Goal: Task Accomplishment & Management: Manage account settings

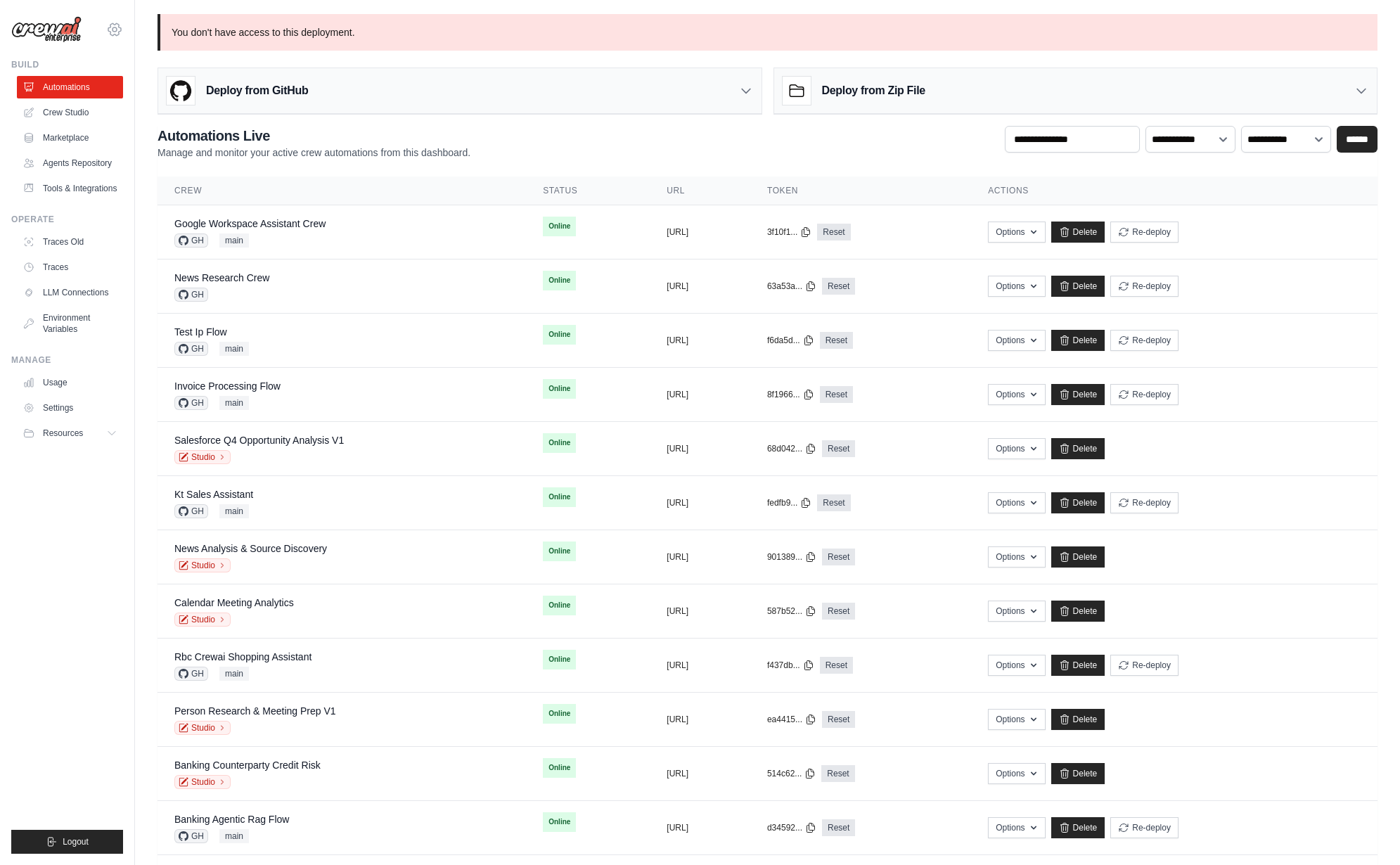
click at [106, 32] on div "mike@crewai.com CrewAI Internal Org Gelato MP@Crew CrewAI Demo Account" at bounding box center [66, 22] width 112 height 45
click at [113, 30] on icon at bounding box center [114, 29] width 17 height 17
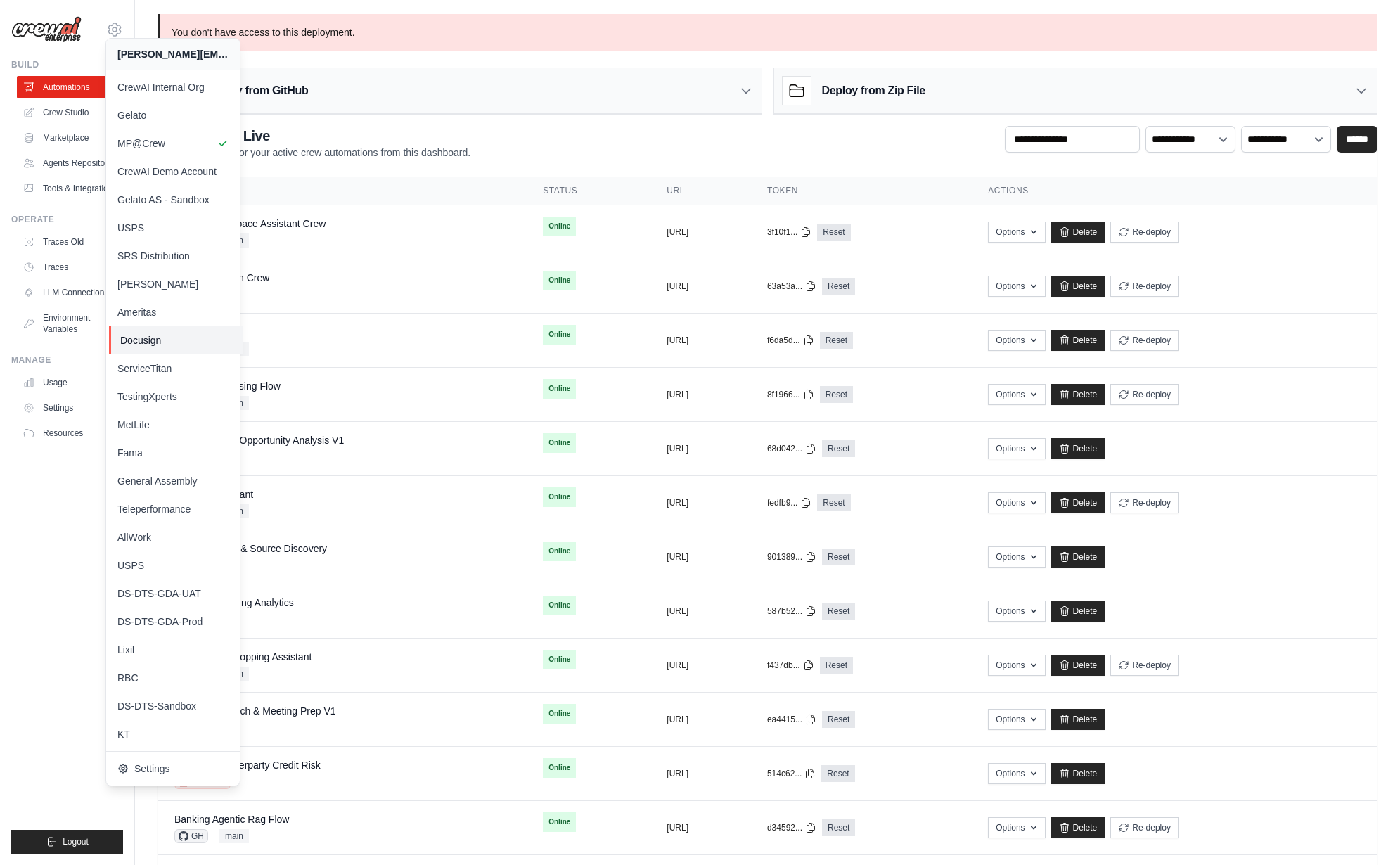
click at [147, 342] on span "Docusign" at bounding box center [175, 340] width 111 height 14
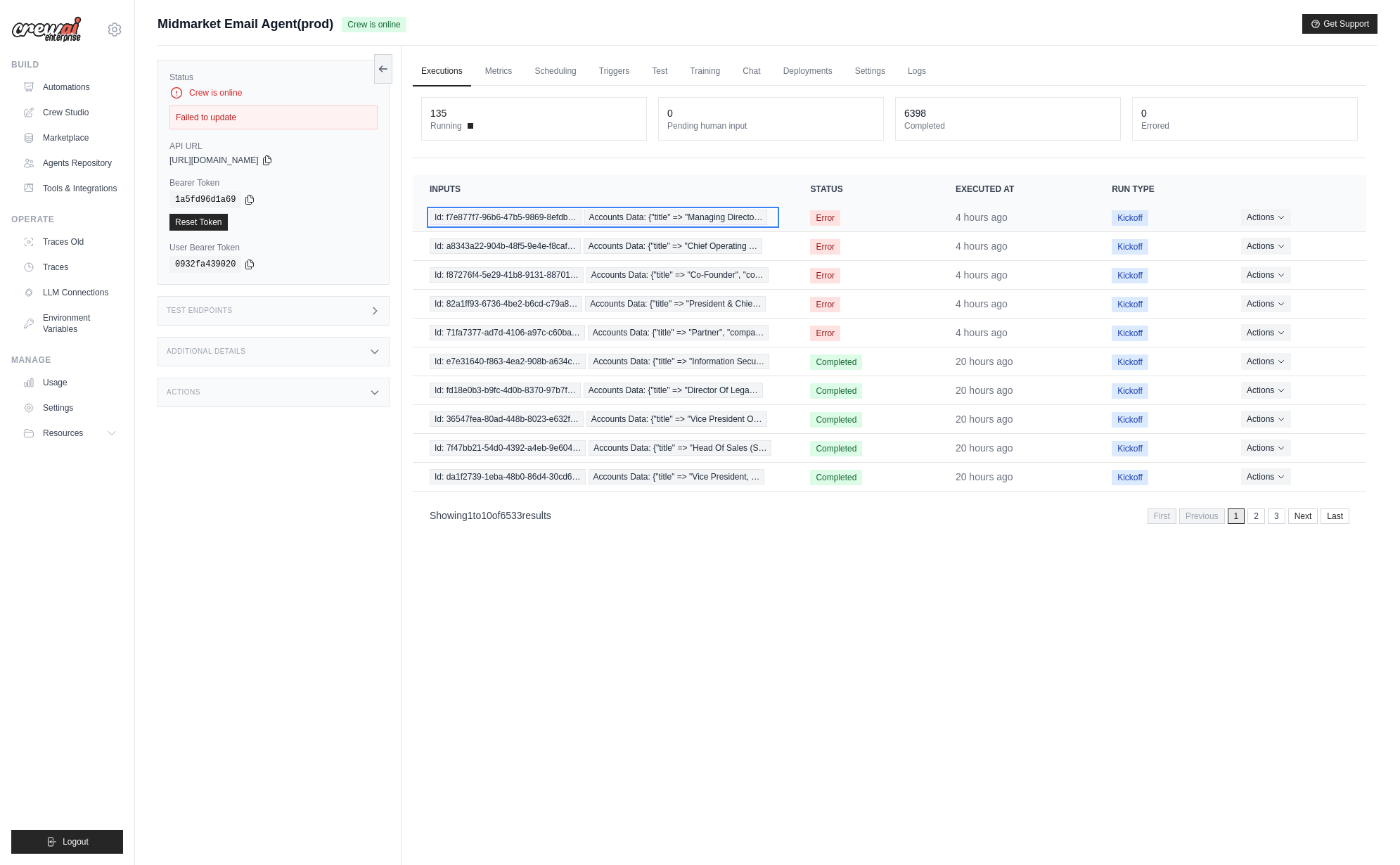
click at [681, 210] on span "Accounts Data: {"title" => "Managing Directo…" at bounding box center [675, 218] width 183 height 16
click at [875, 73] on link "Settings" at bounding box center [870, 72] width 48 height 30
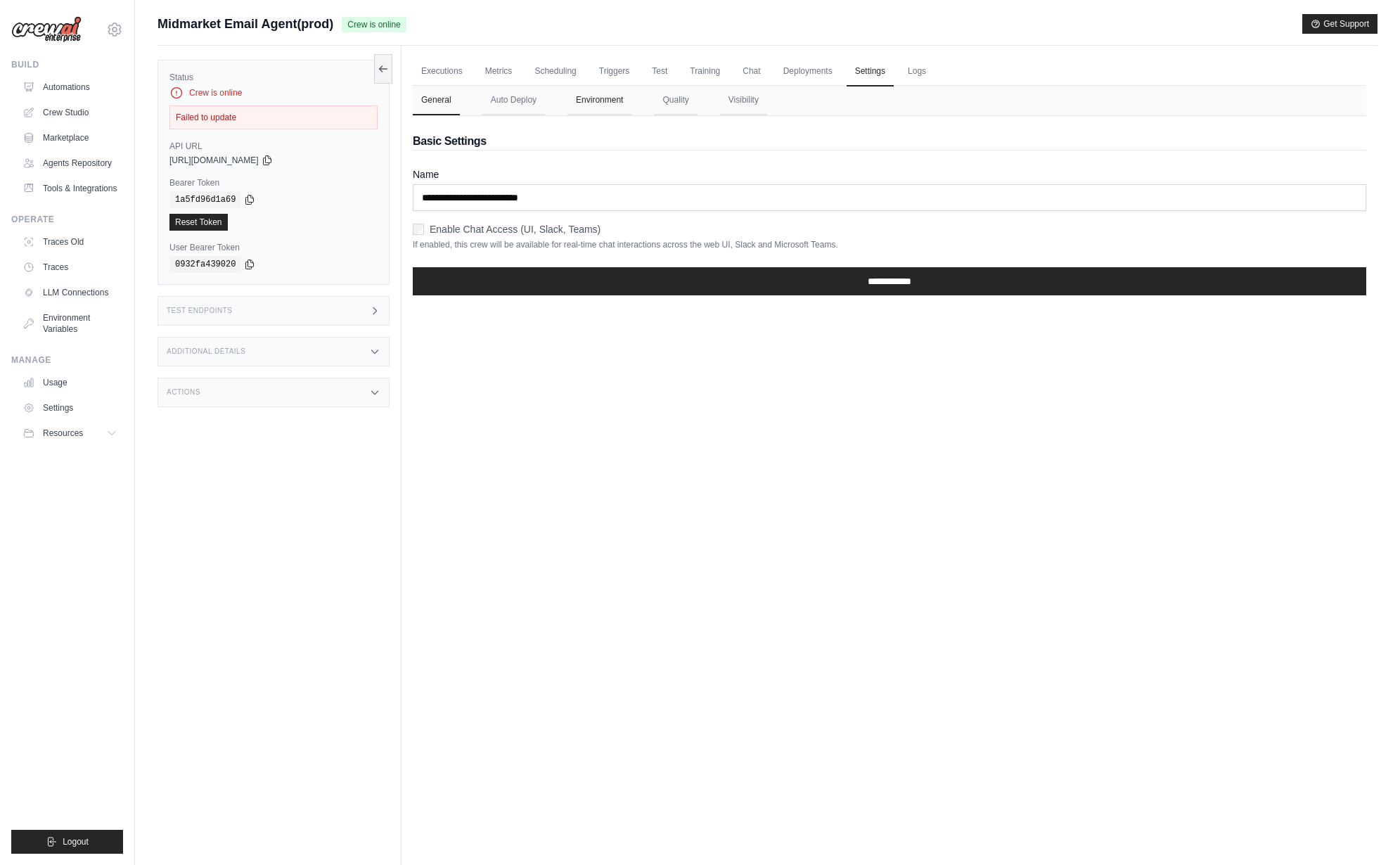
click at [601, 103] on button "Environment" at bounding box center [599, 101] width 64 height 30
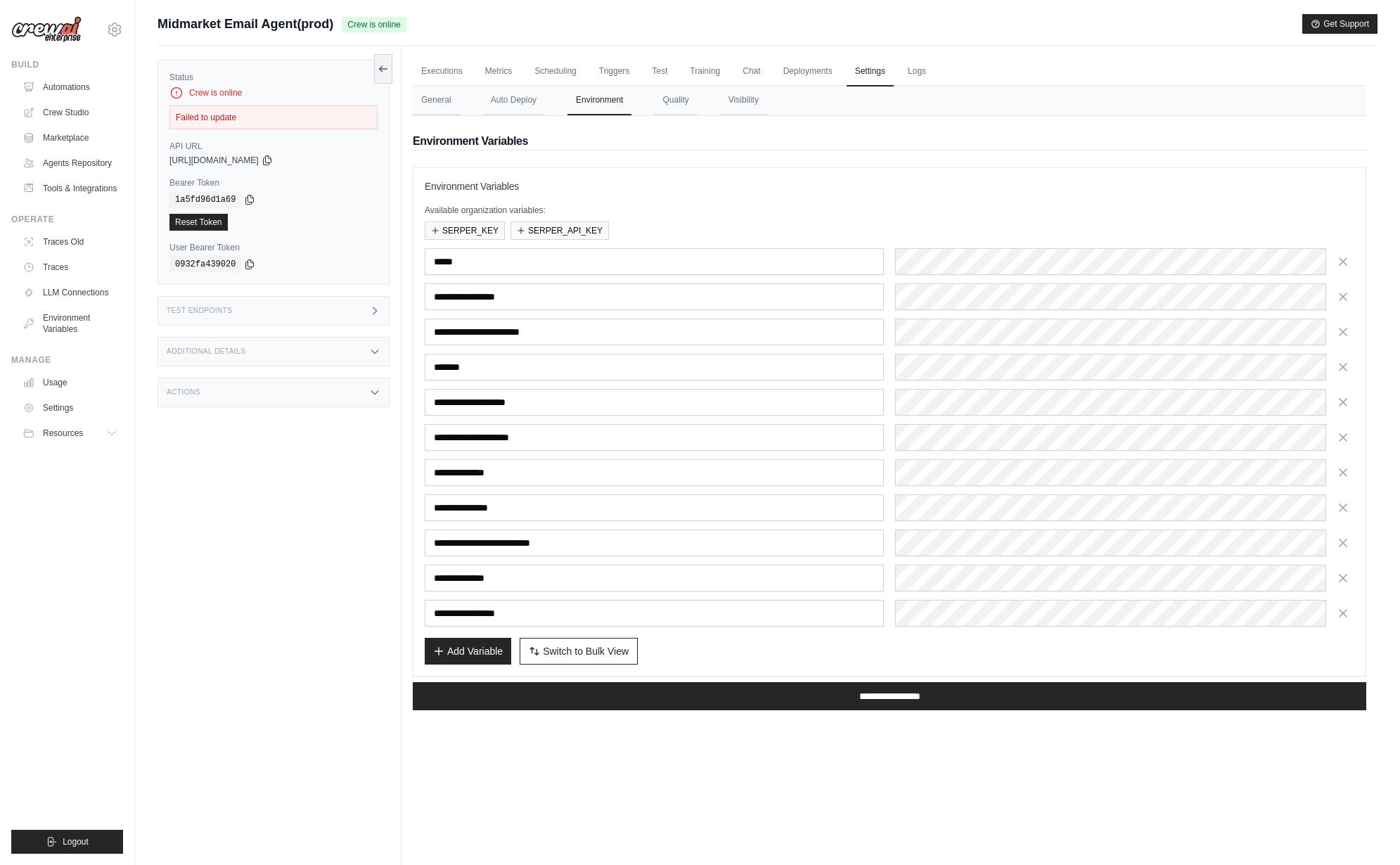
click at [1024, 529] on div "**********" at bounding box center [889, 437] width 930 height 378
click at [229, 667] on div "Status Crew is online Failed to update API URL copied https://midmarket-email-a…" at bounding box center [279, 478] width 245 height 865
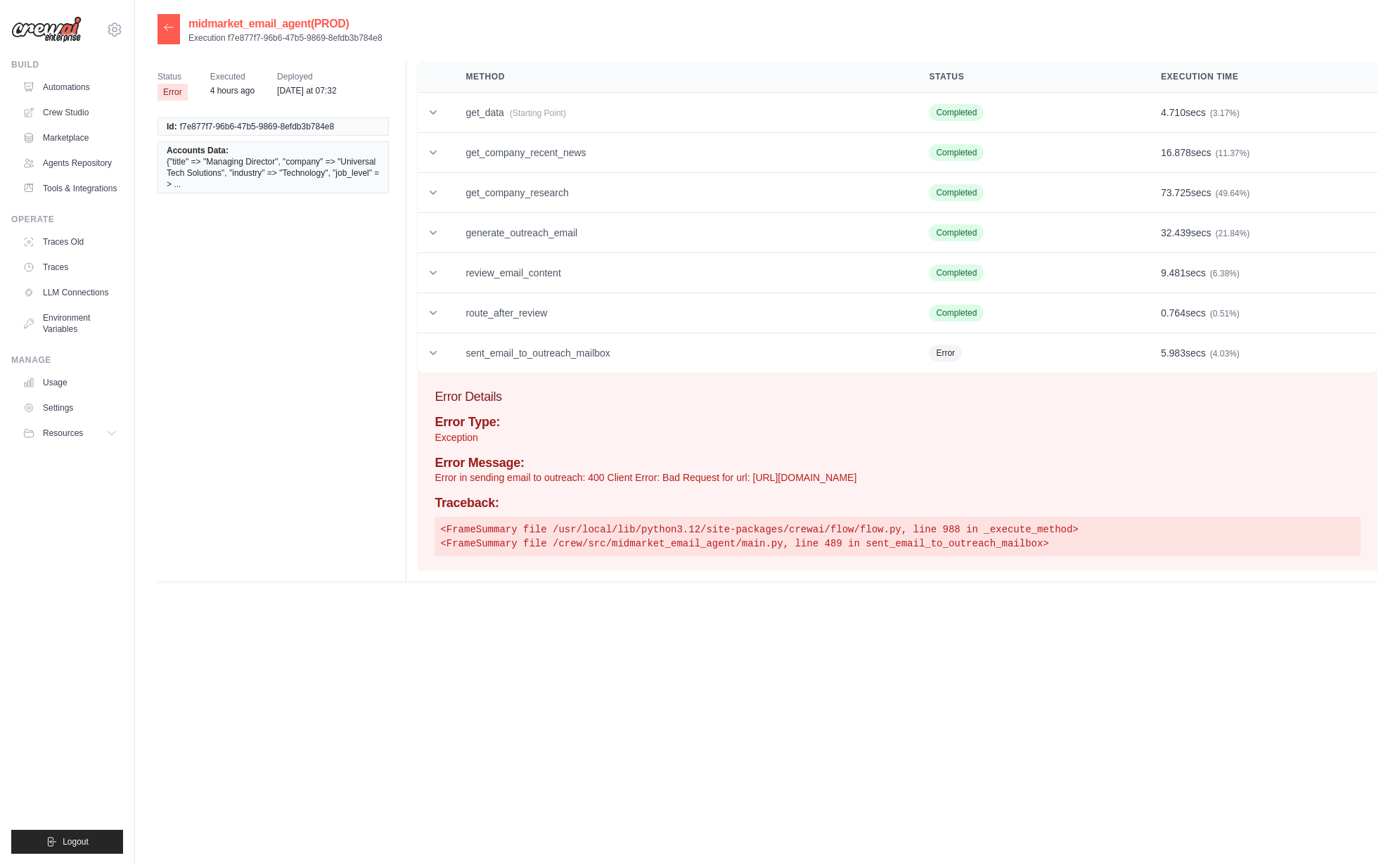
click at [694, 475] on p "Error in sending email to outreach: 400 Client Error: Bad Request for url: http…" at bounding box center [898, 477] width 927 height 14
click at [693, 502] on h4 "Traceback:" at bounding box center [898, 504] width 927 height 16
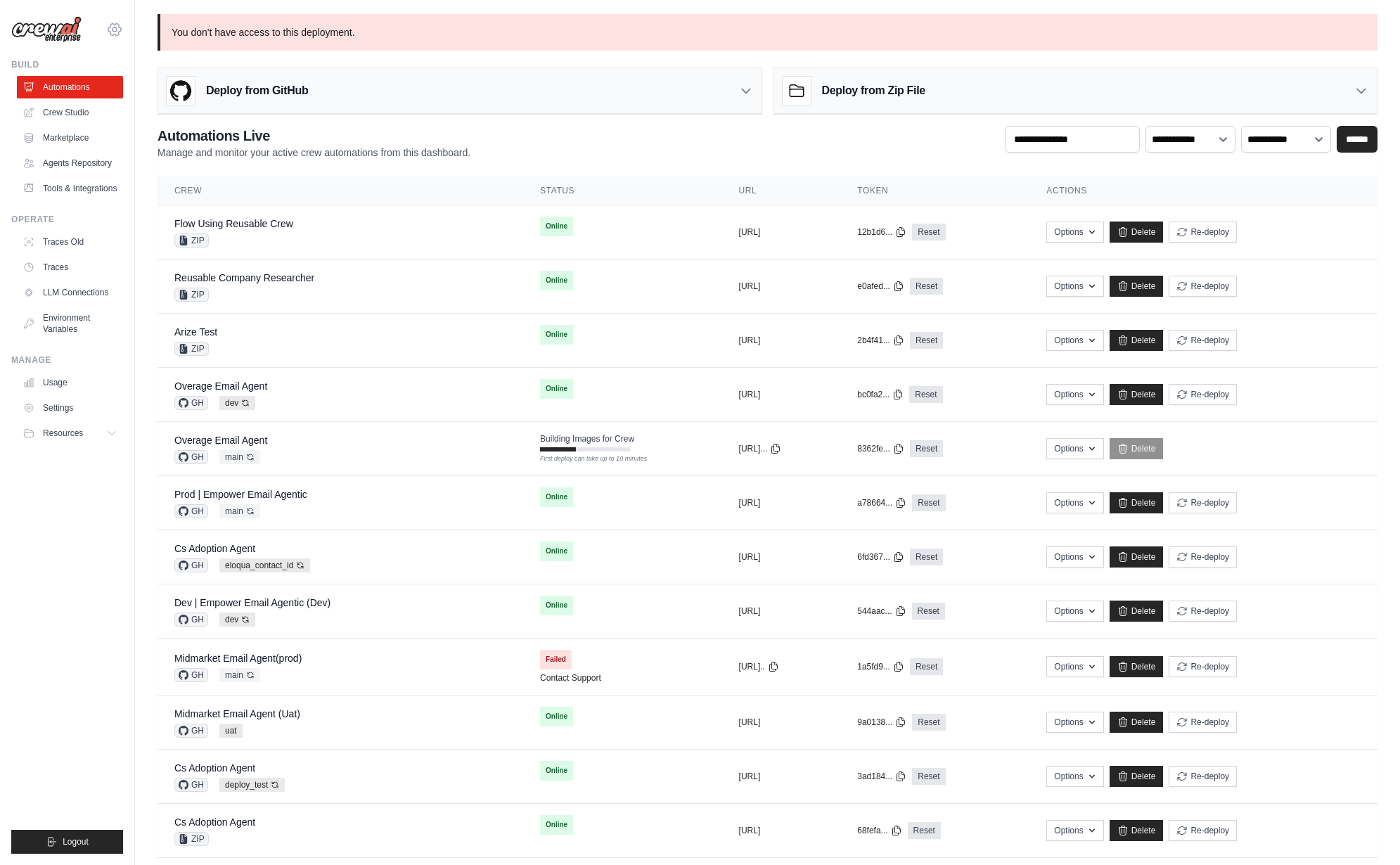
click at [119, 28] on icon at bounding box center [114, 29] width 13 height 12
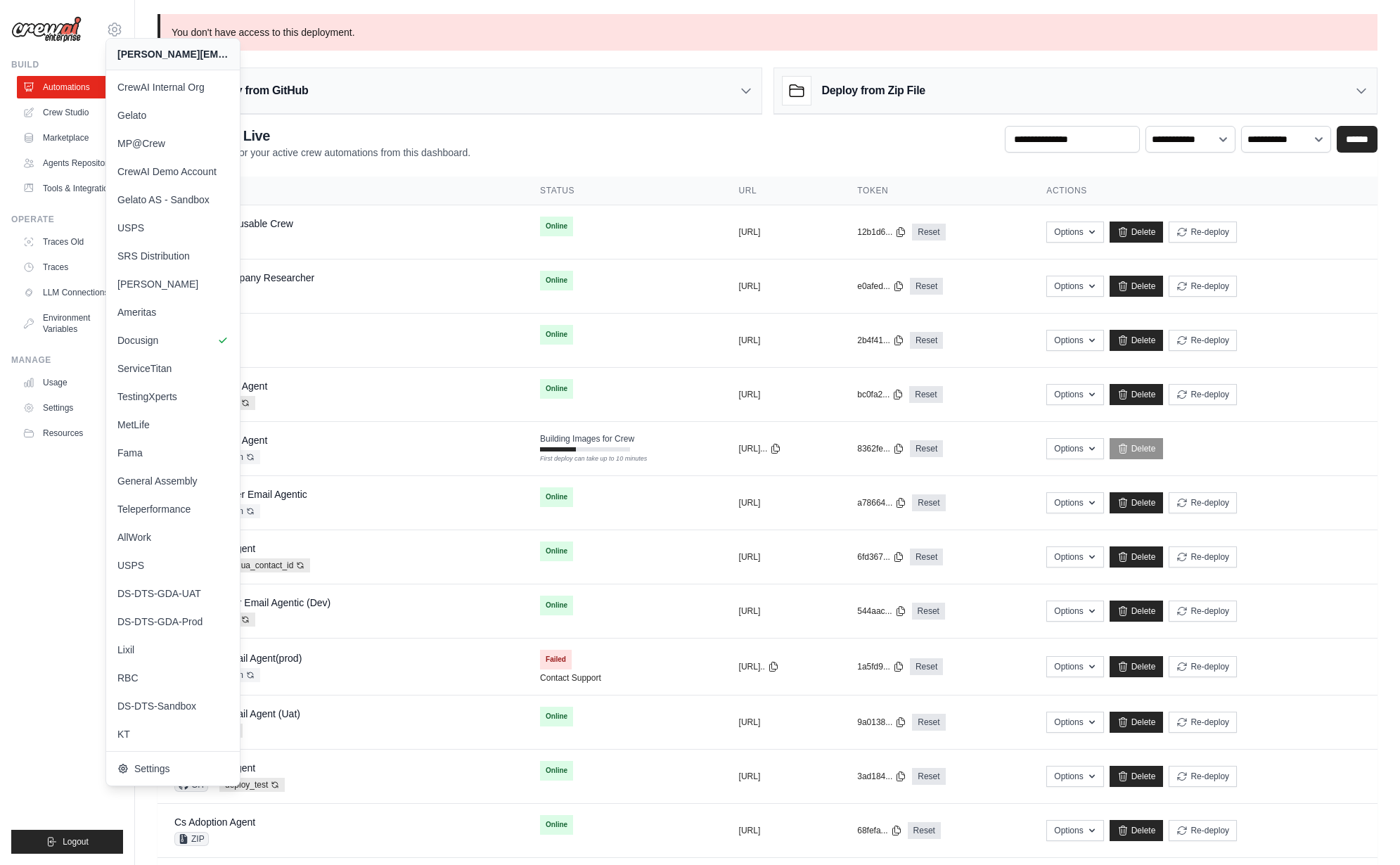
click at [1, 579] on div "mike@crewai.com CrewAI Internal Org Gelato MP@Crew CrewAI Demo Account" at bounding box center [67, 432] width 135 height 865
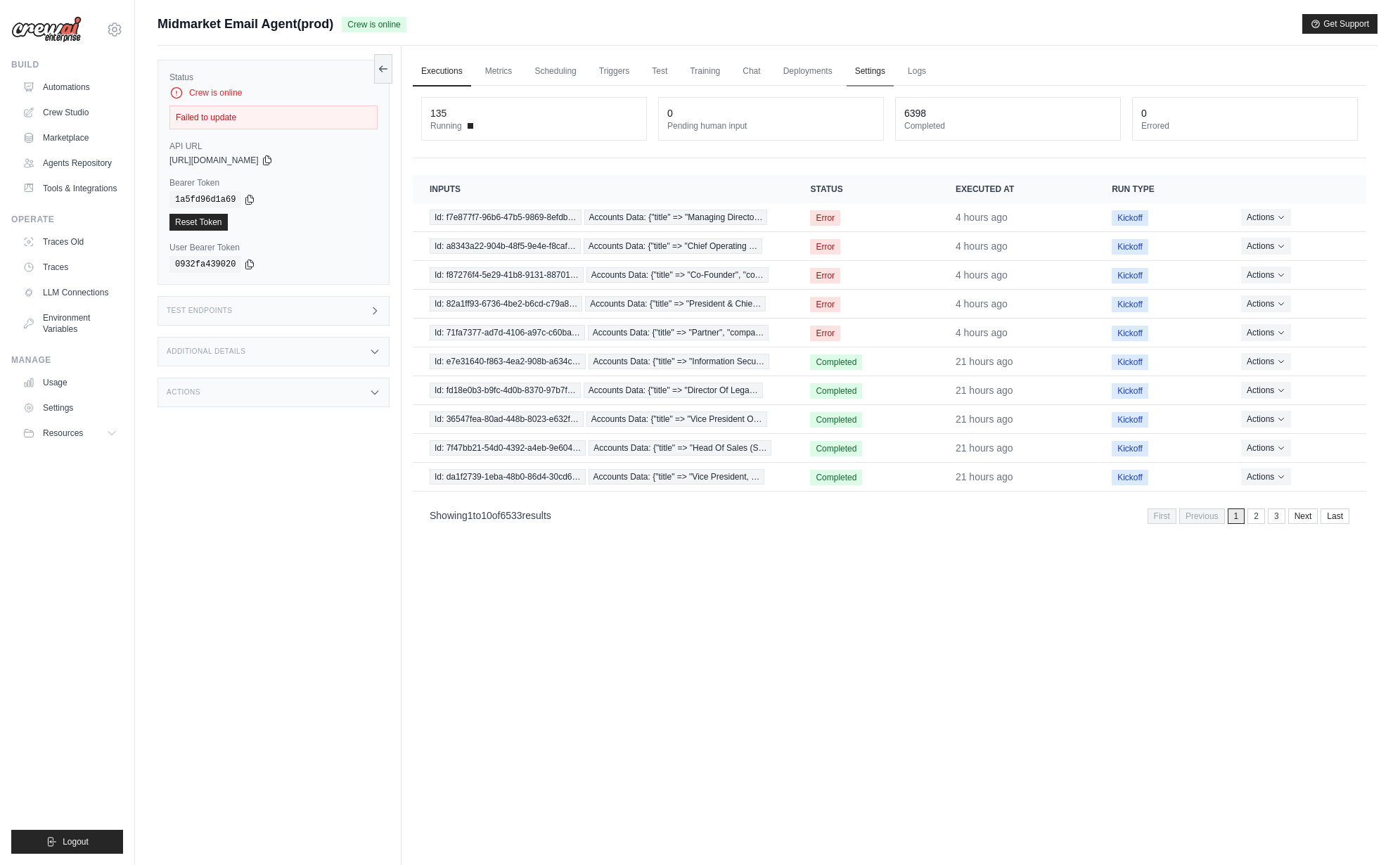
click at [880, 76] on link "Settings" at bounding box center [870, 72] width 48 height 30
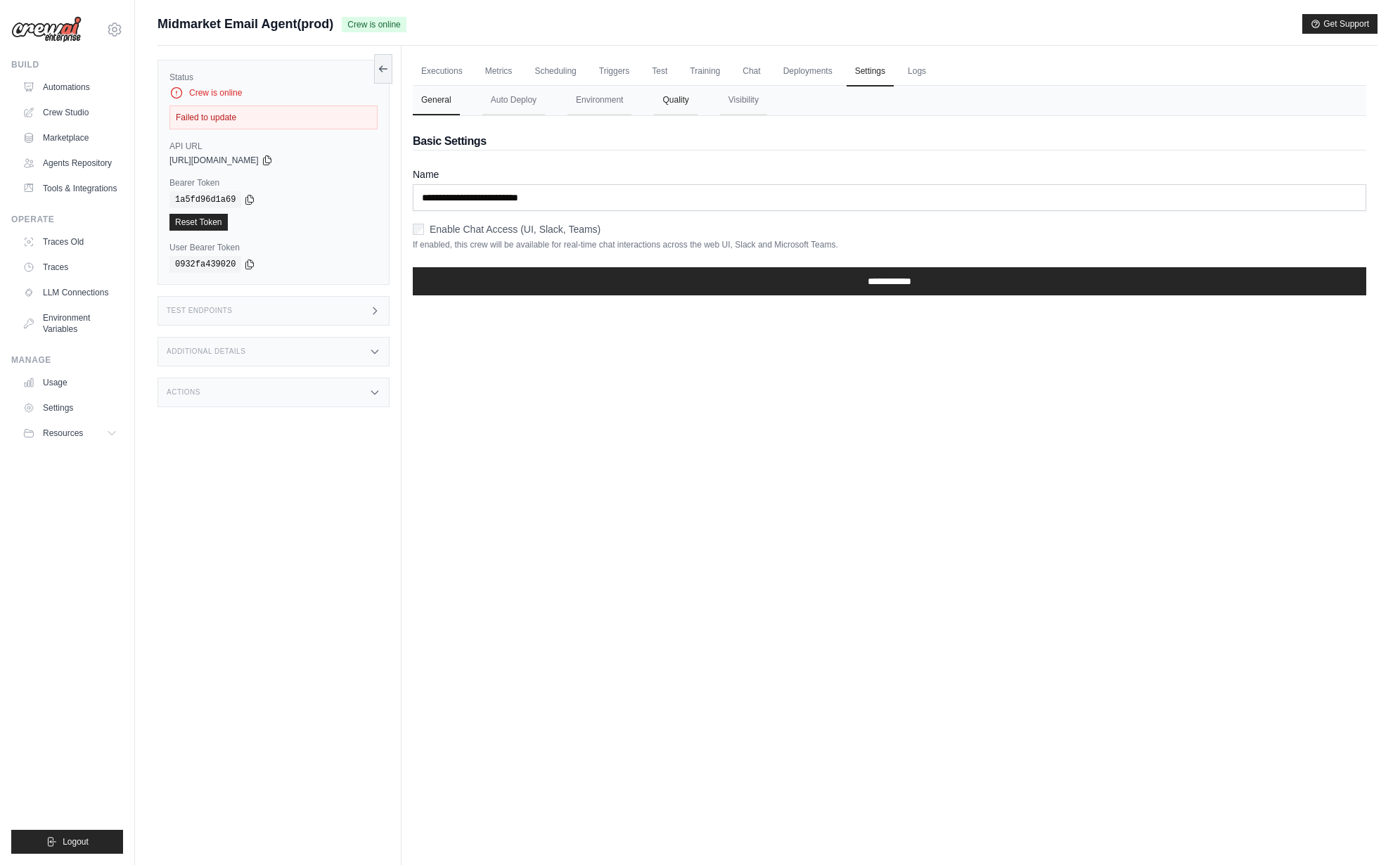
click at [674, 102] on button "Quality" at bounding box center [675, 101] width 43 height 30
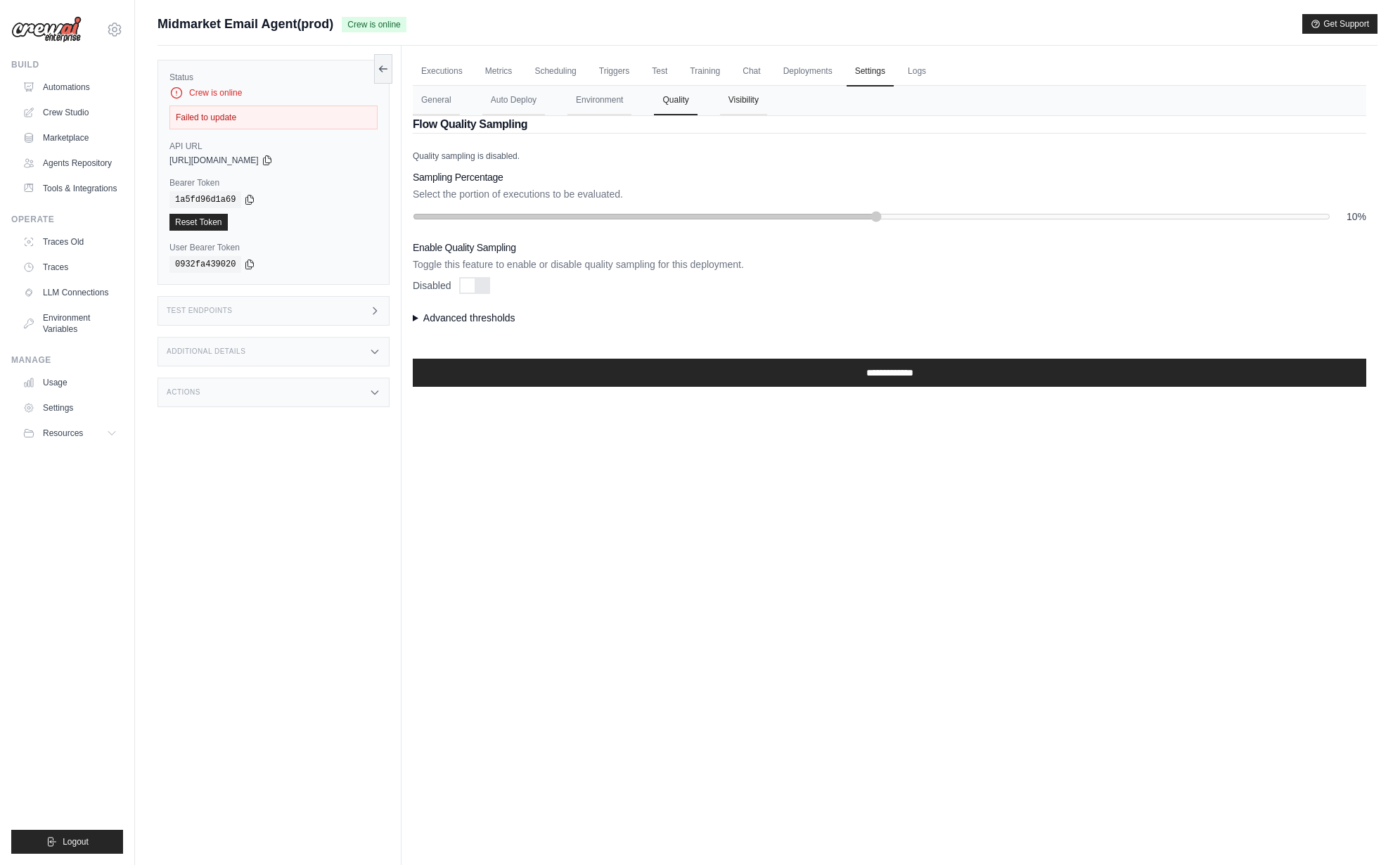
click at [734, 103] on button "Visibility" at bounding box center [744, 101] width 48 height 30
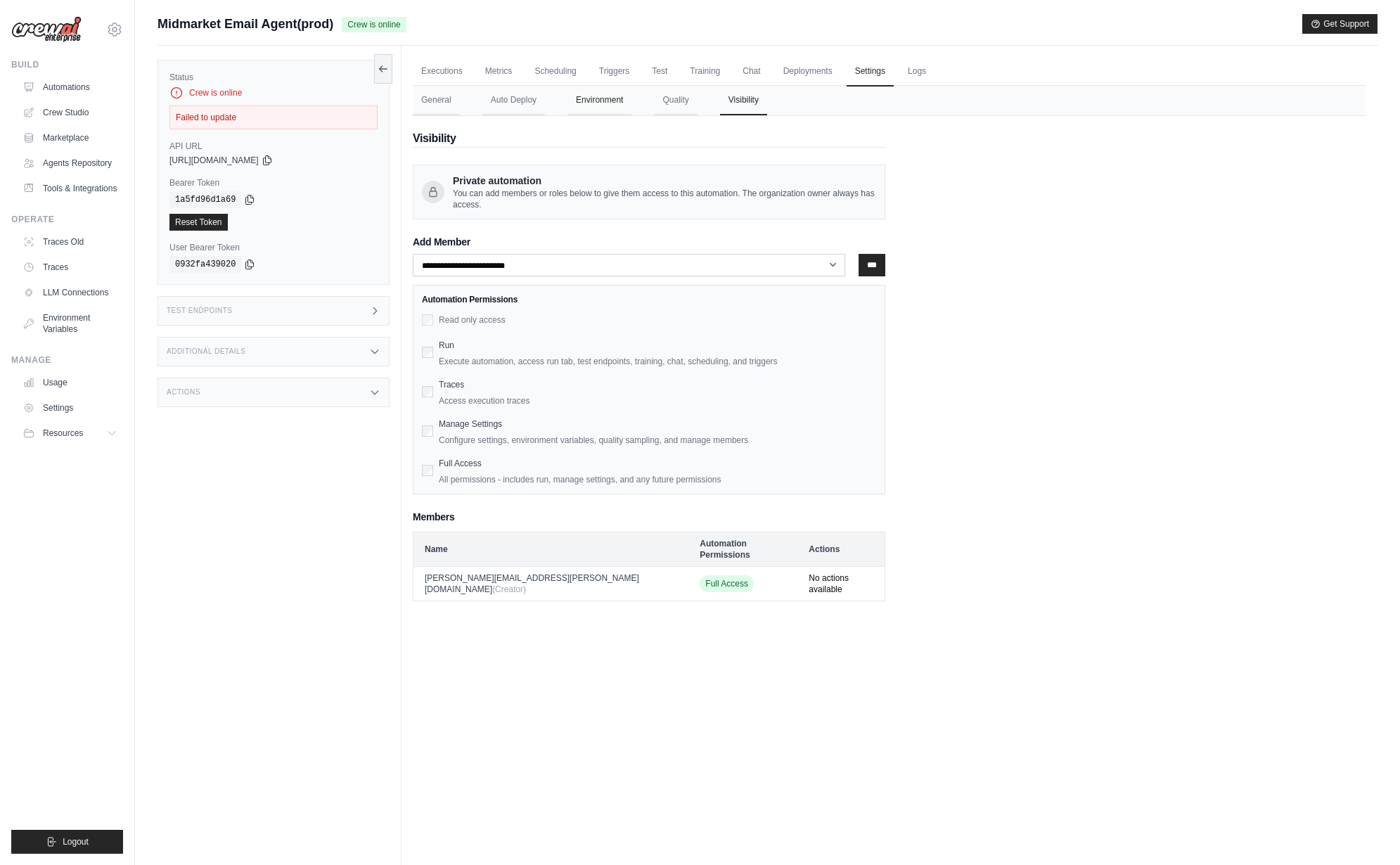
click at [572, 109] on button "Environment" at bounding box center [599, 101] width 64 height 30
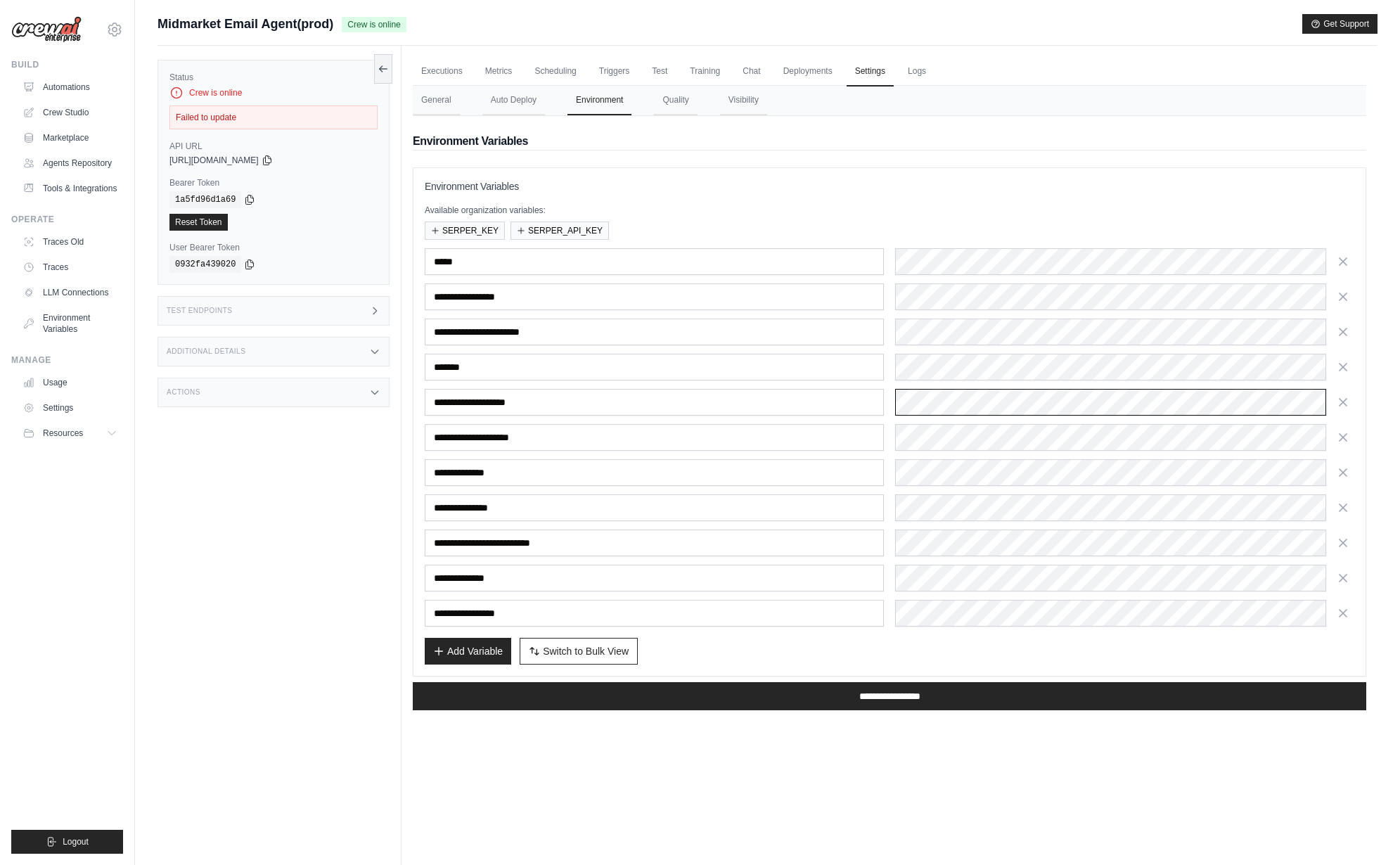
click at [838, 402] on div "**********" at bounding box center [889, 402] width 930 height 27
click at [855, 448] on input "**********" at bounding box center [654, 436] width 459 height 27
click at [455, 103] on button "General" at bounding box center [437, 101] width 48 height 30
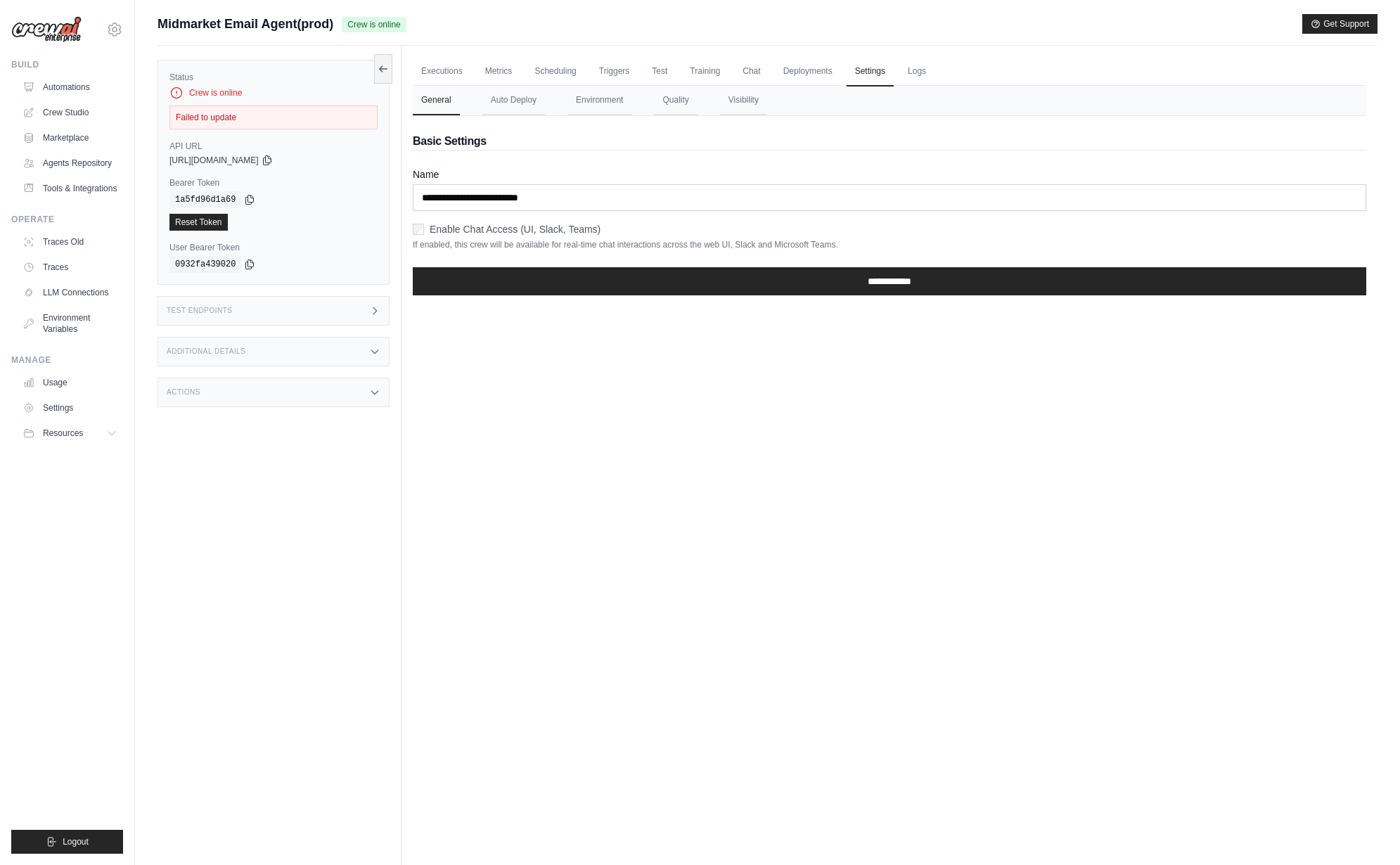
click at [312, 542] on div "Status Crew is online Failed to update API URL copied https://midmarket-email-a…" at bounding box center [279, 478] width 245 height 865
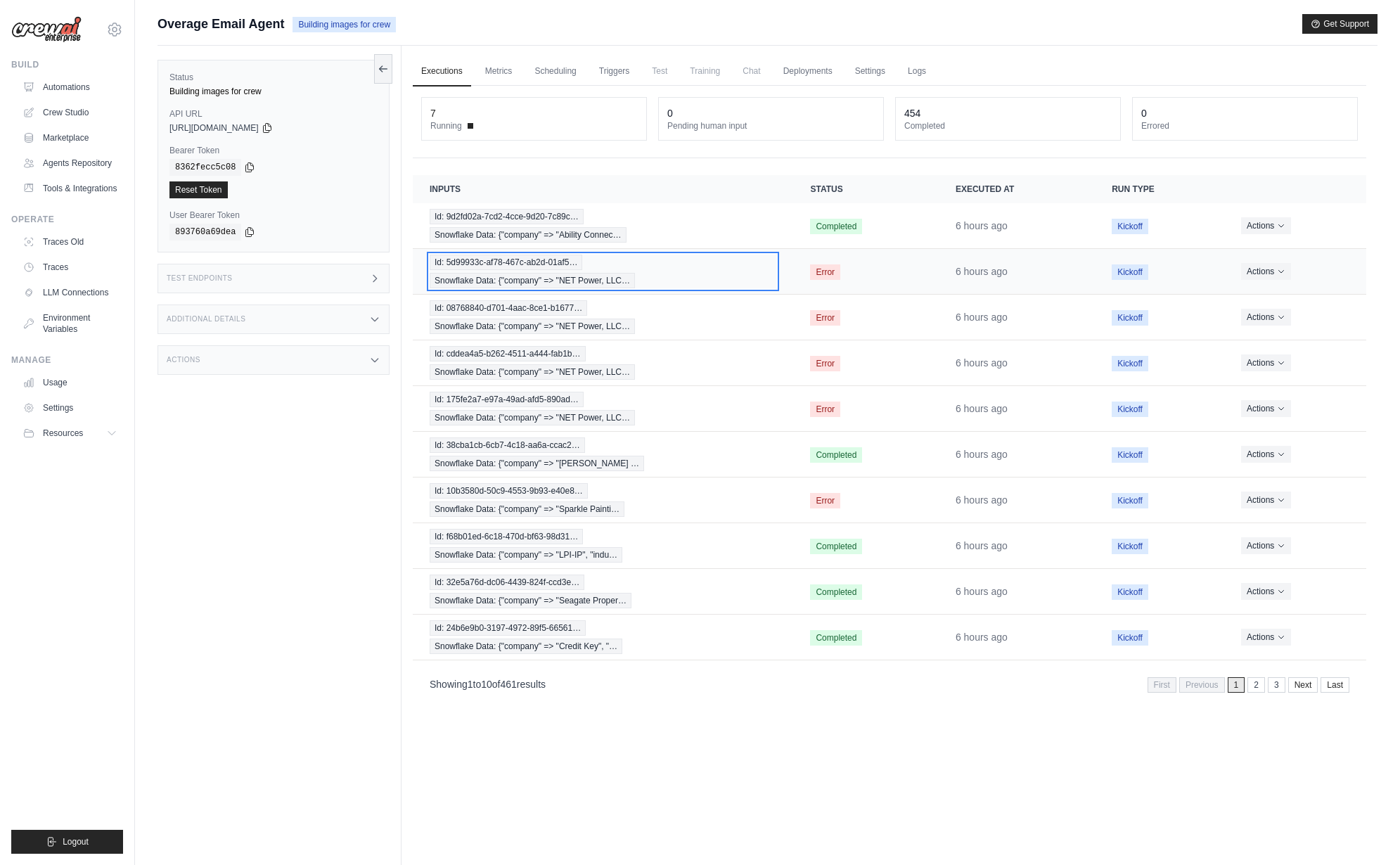
click at [550, 264] on span "Id: 5d99933c-af78-467c-ab2d-01af5…" at bounding box center [506, 262] width 152 height 16
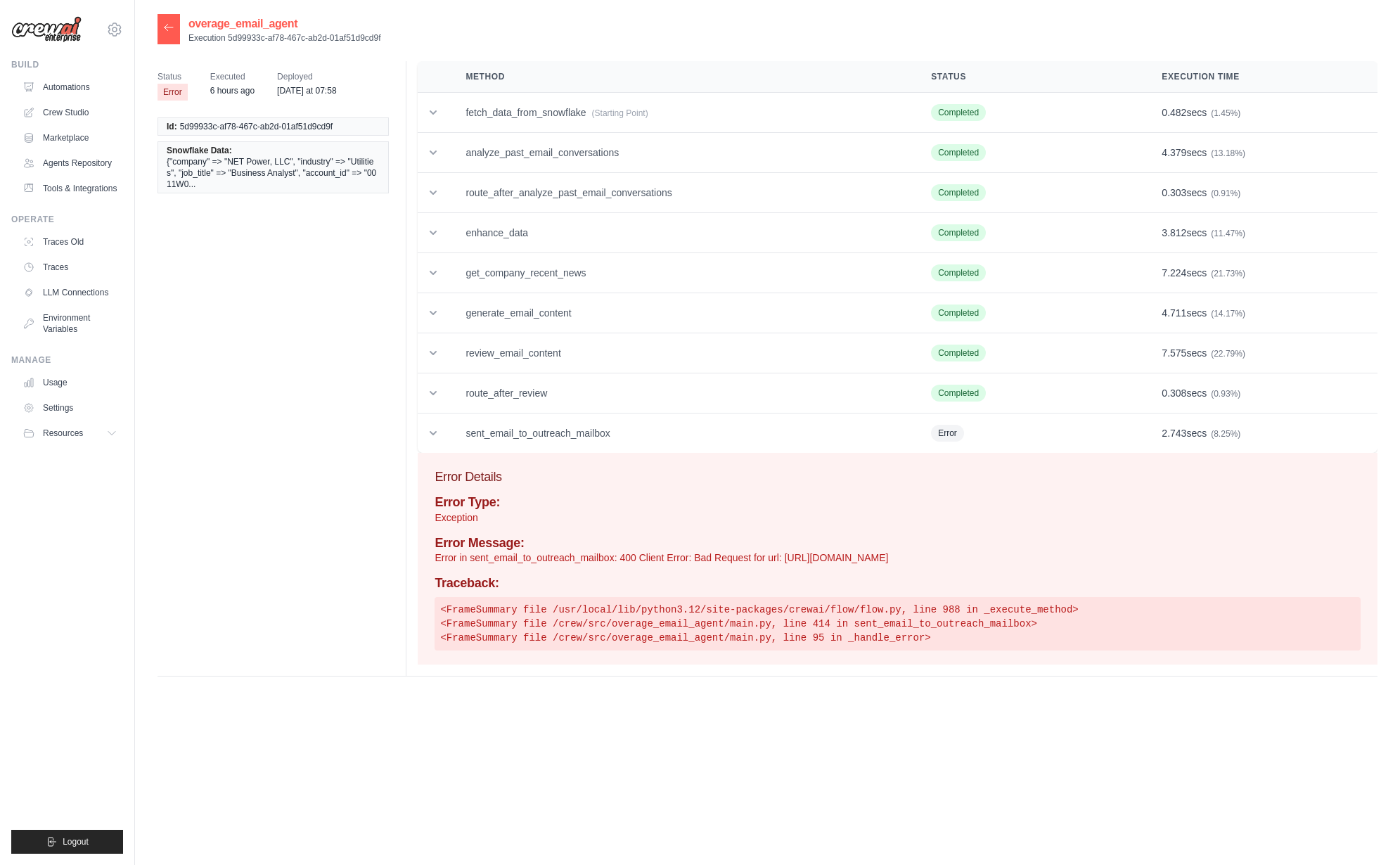
click at [166, 29] on icon at bounding box center [168, 27] width 11 height 11
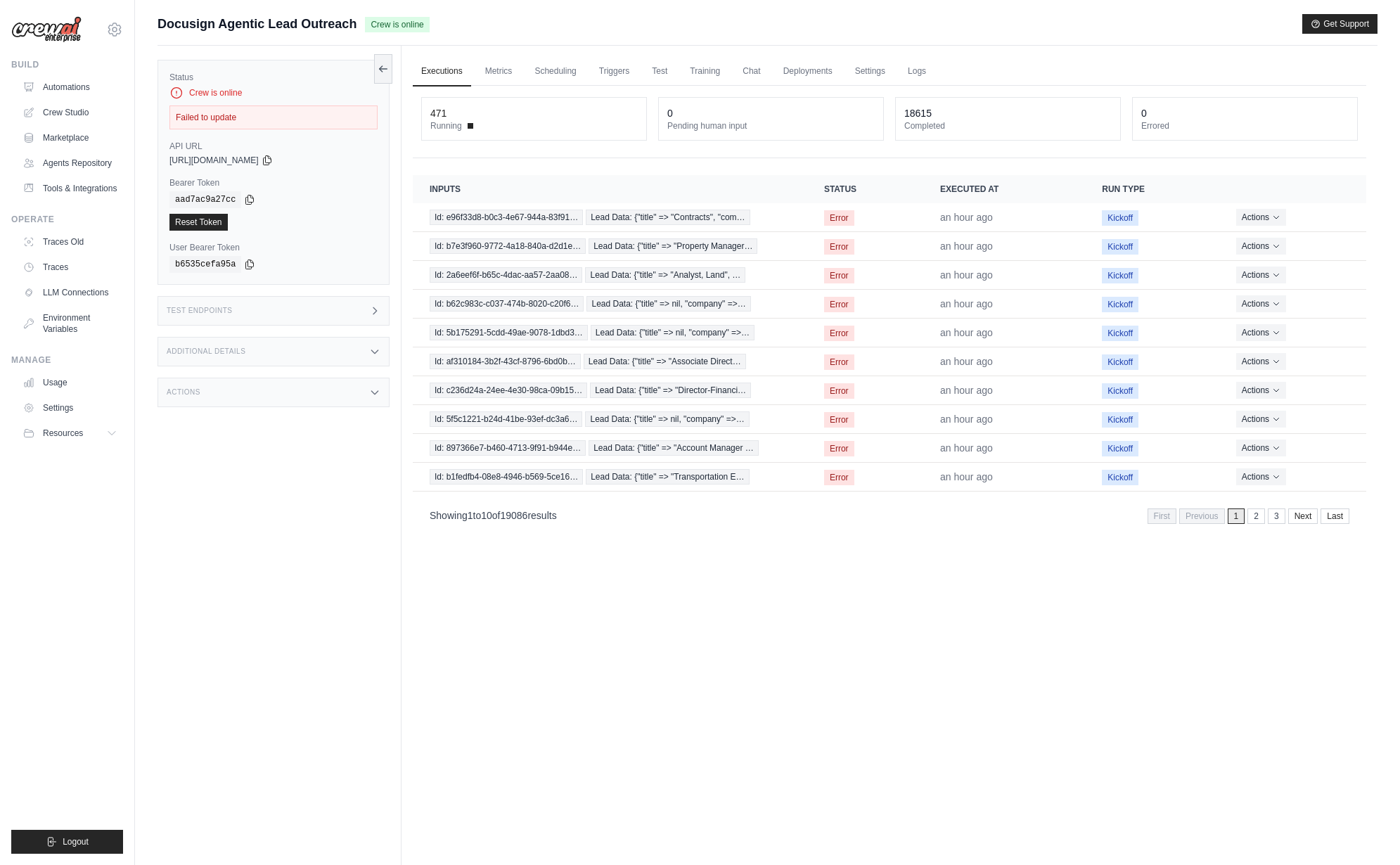
click at [268, 535] on div "Status Crew is online Failed to update API URL copied [URL][DOMAIN_NAME] Bearer…" at bounding box center [279, 478] width 245 height 865
click at [851, 73] on link "Settings" at bounding box center [870, 72] width 48 height 30
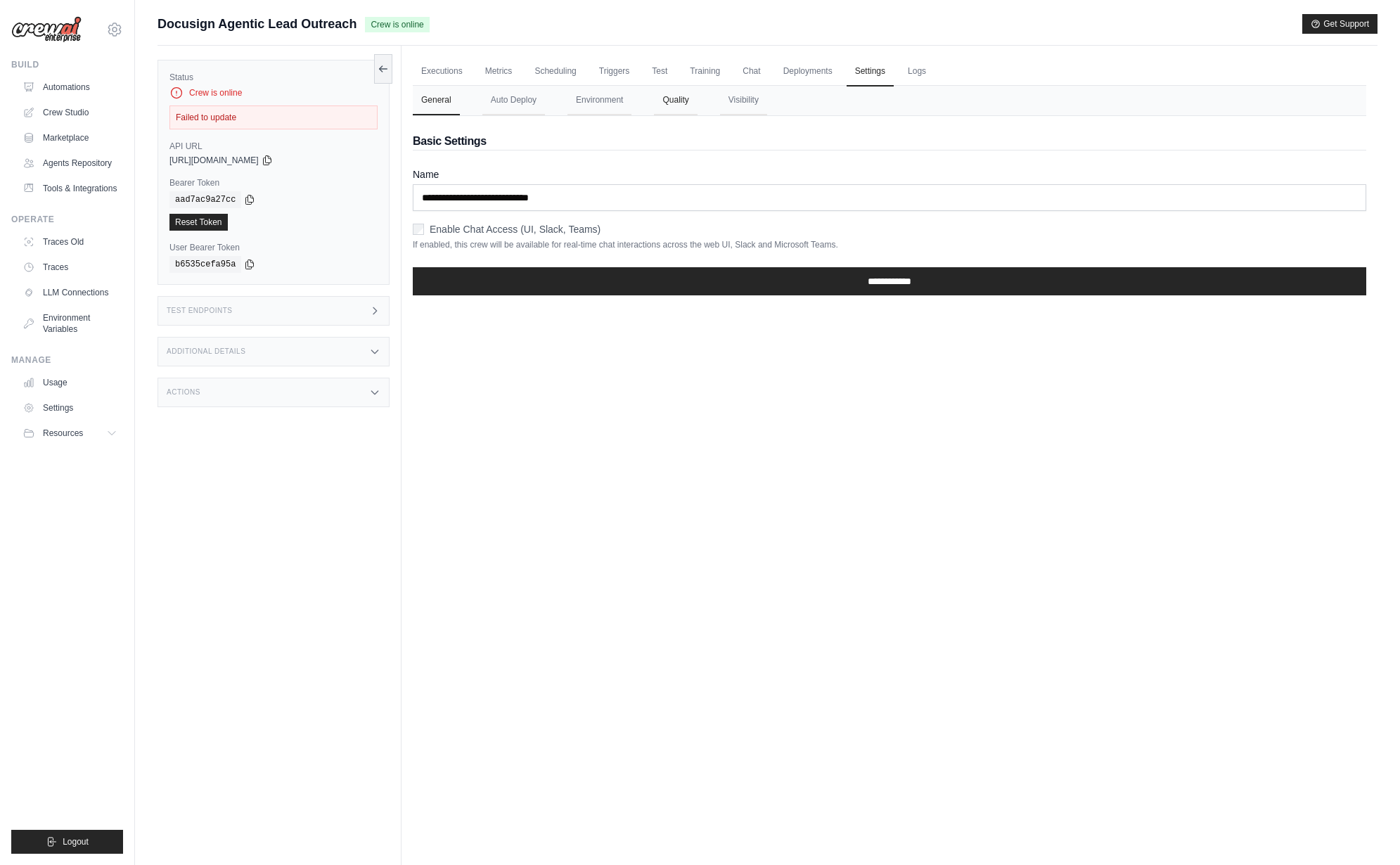
click at [677, 106] on button "Quality" at bounding box center [675, 101] width 43 height 30
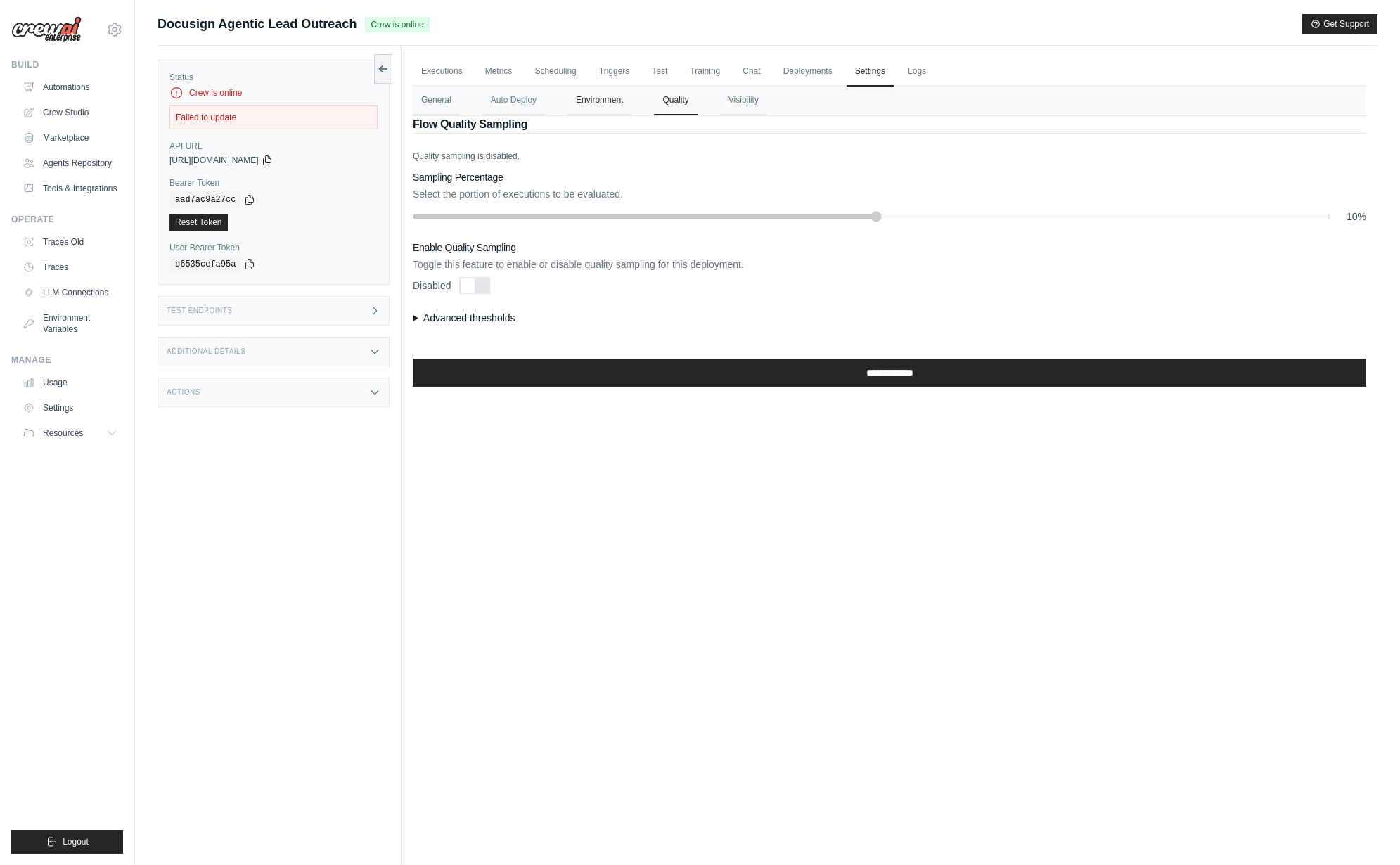
click at [584, 103] on button "Environment" at bounding box center [599, 101] width 64 height 30
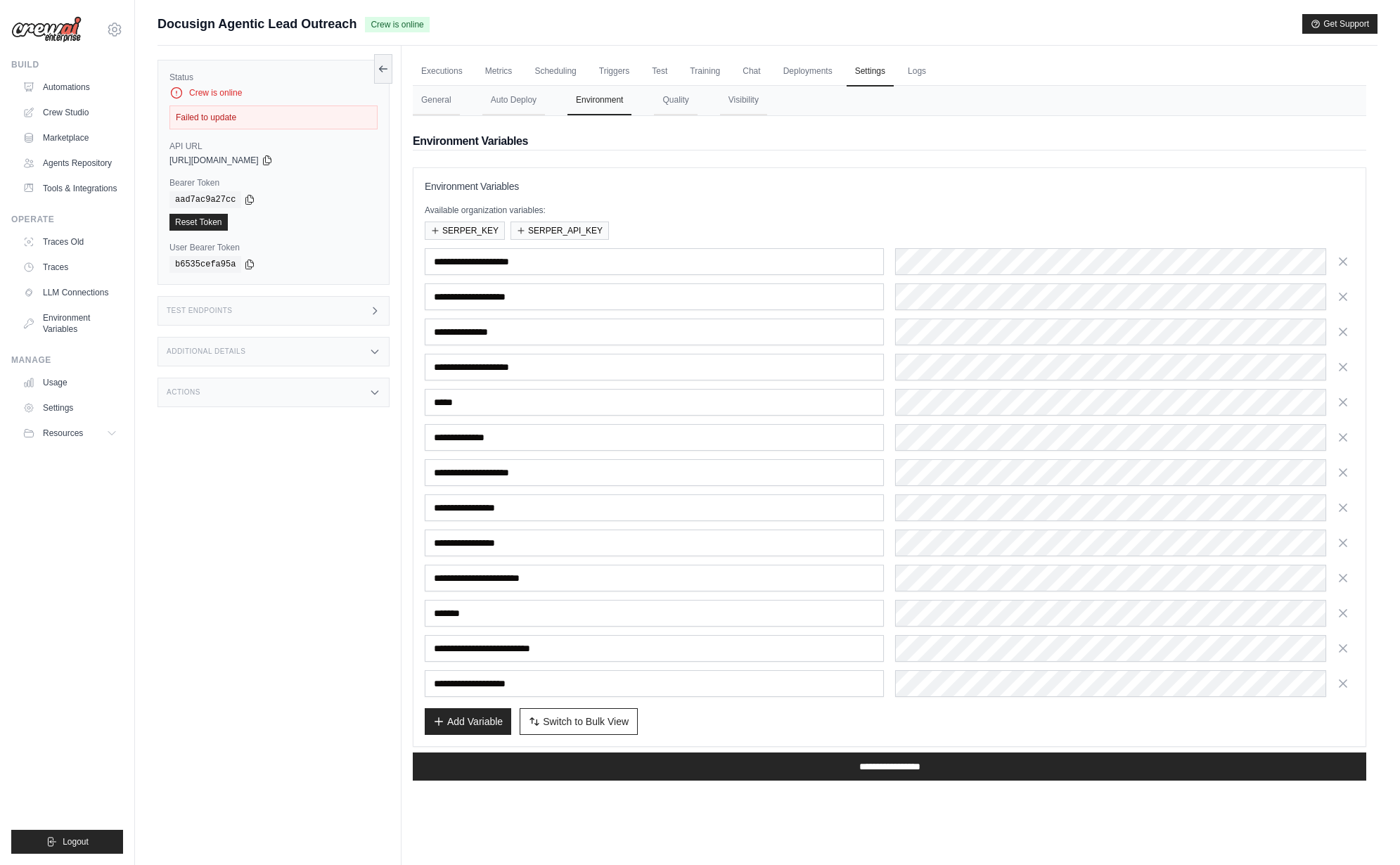
click at [928, 560] on div "**********" at bounding box center [889, 472] width 930 height 448
click at [740, 412] on input "*****" at bounding box center [654, 402] width 459 height 27
click at [795, 214] on p "Available organization variables:" at bounding box center [889, 210] width 930 height 11
click at [271, 627] on div "Status Crew is online Failed to update API URL copied [URL][DOMAIN_NAME] Bearer…" at bounding box center [279, 478] width 245 height 865
click at [247, 547] on div "Status Crew is online Failed to update API URL copied [URL][DOMAIN_NAME] Bearer…" at bounding box center [279, 478] width 245 height 865
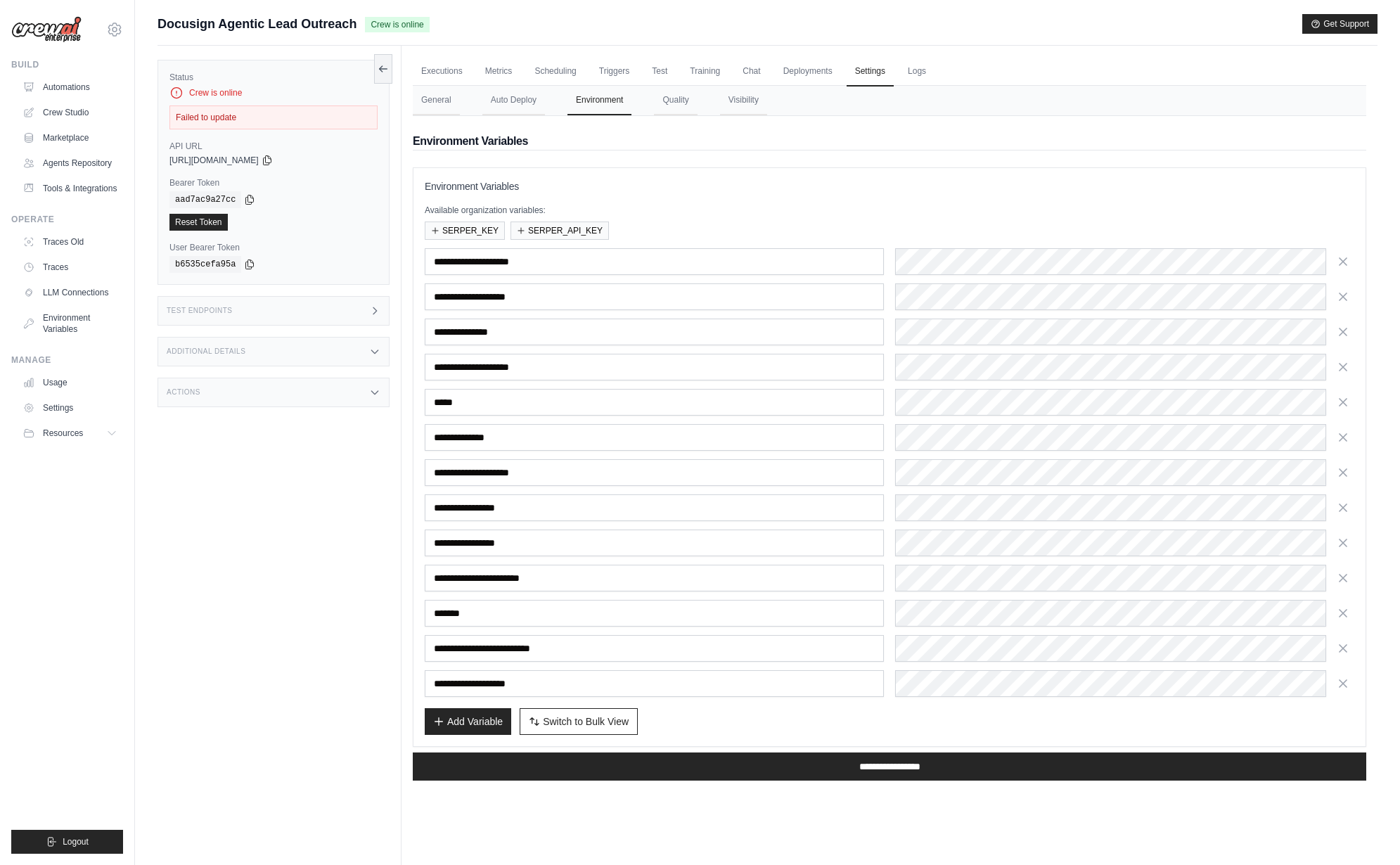
click at [187, 514] on div "Status Crew is online Failed to update API URL copied https://docusign-agentic-…" at bounding box center [279, 478] width 245 height 865
click at [257, 522] on div "Status Crew is online Failed to update API URL copied https://docusign-agentic-…" at bounding box center [279, 478] width 245 height 865
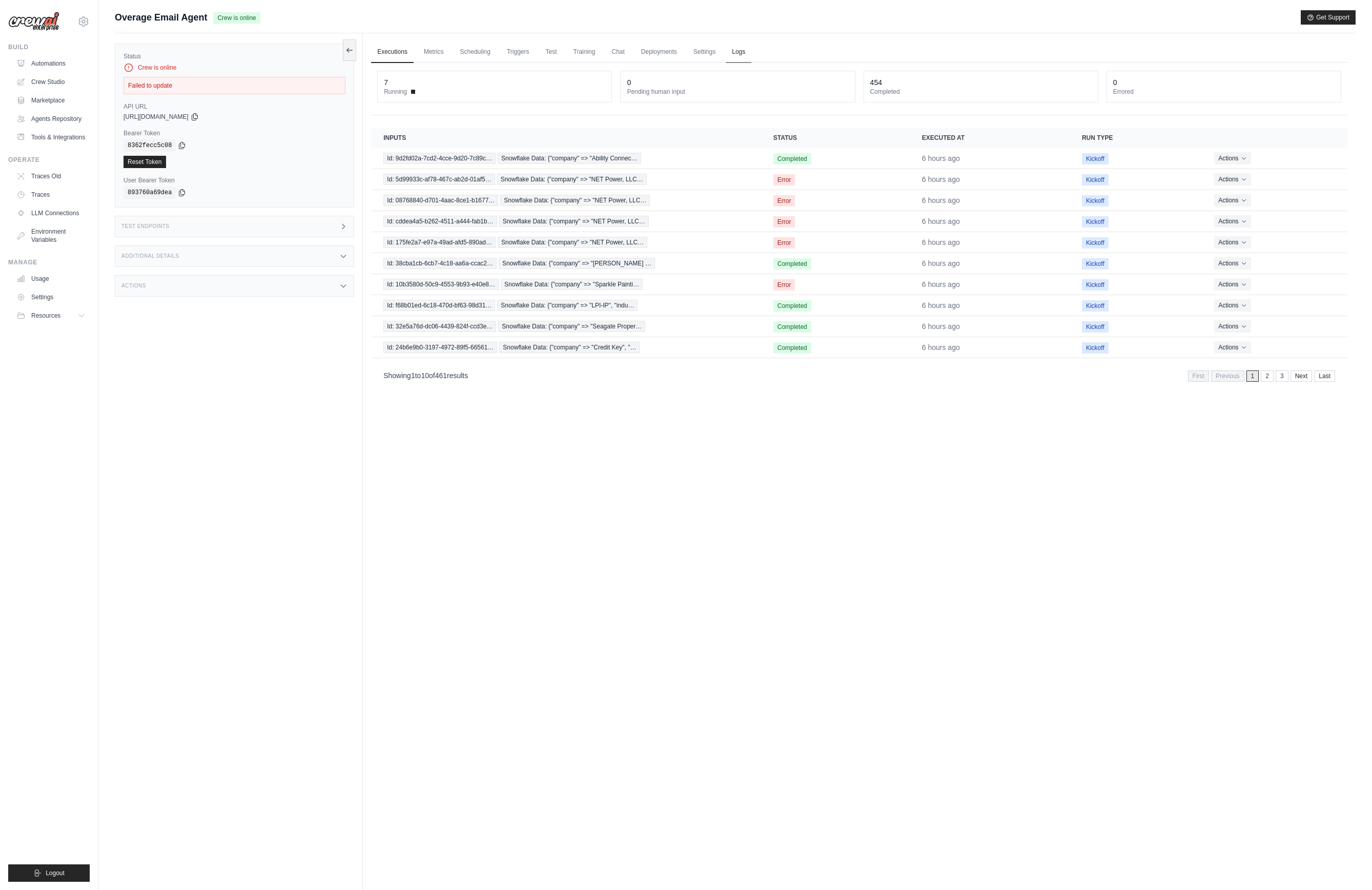
click at [726, 50] on link "Logs" at bounding box center [739, 53] width 26 height 22
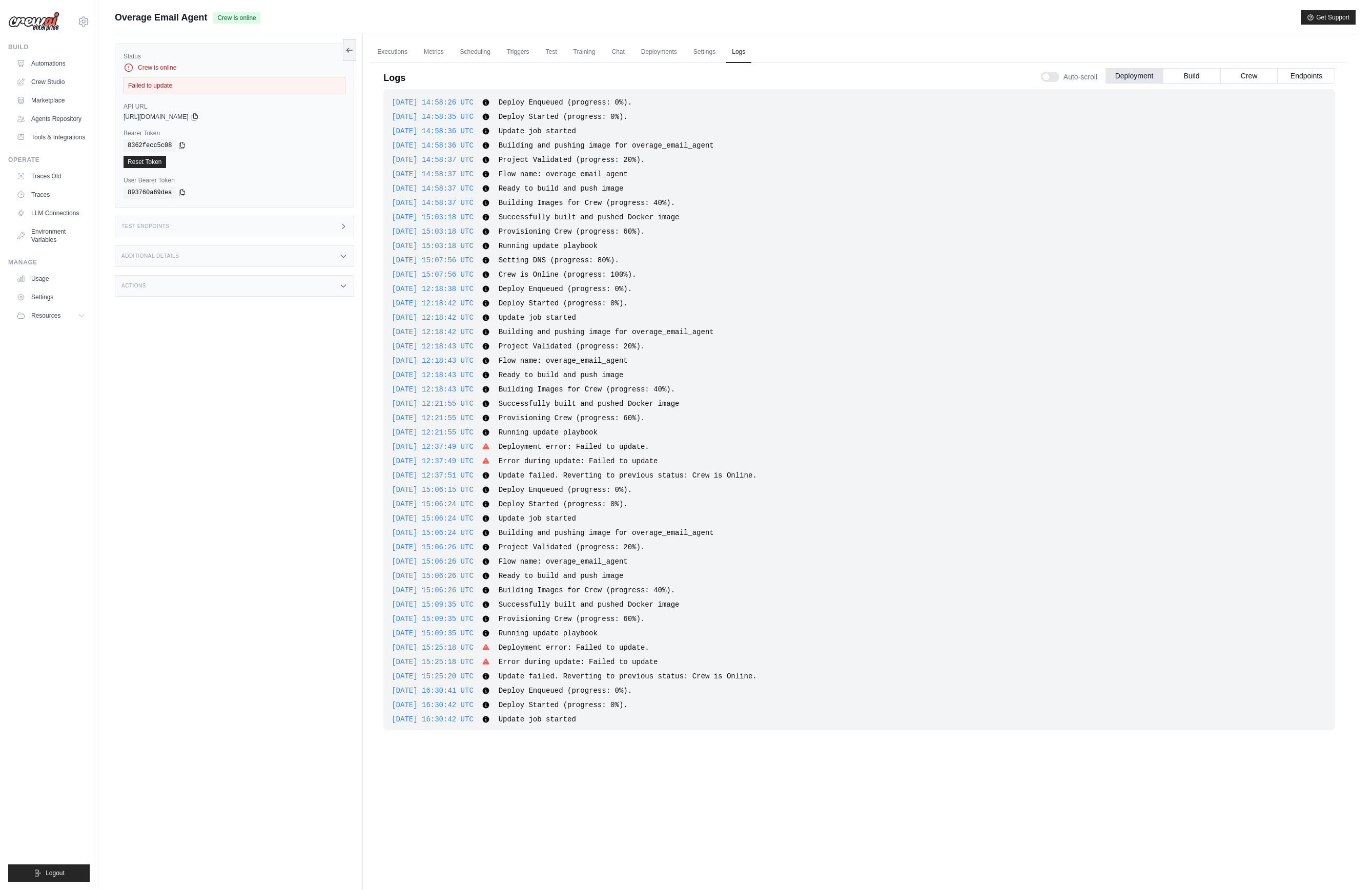
scroll to position [164, 0]
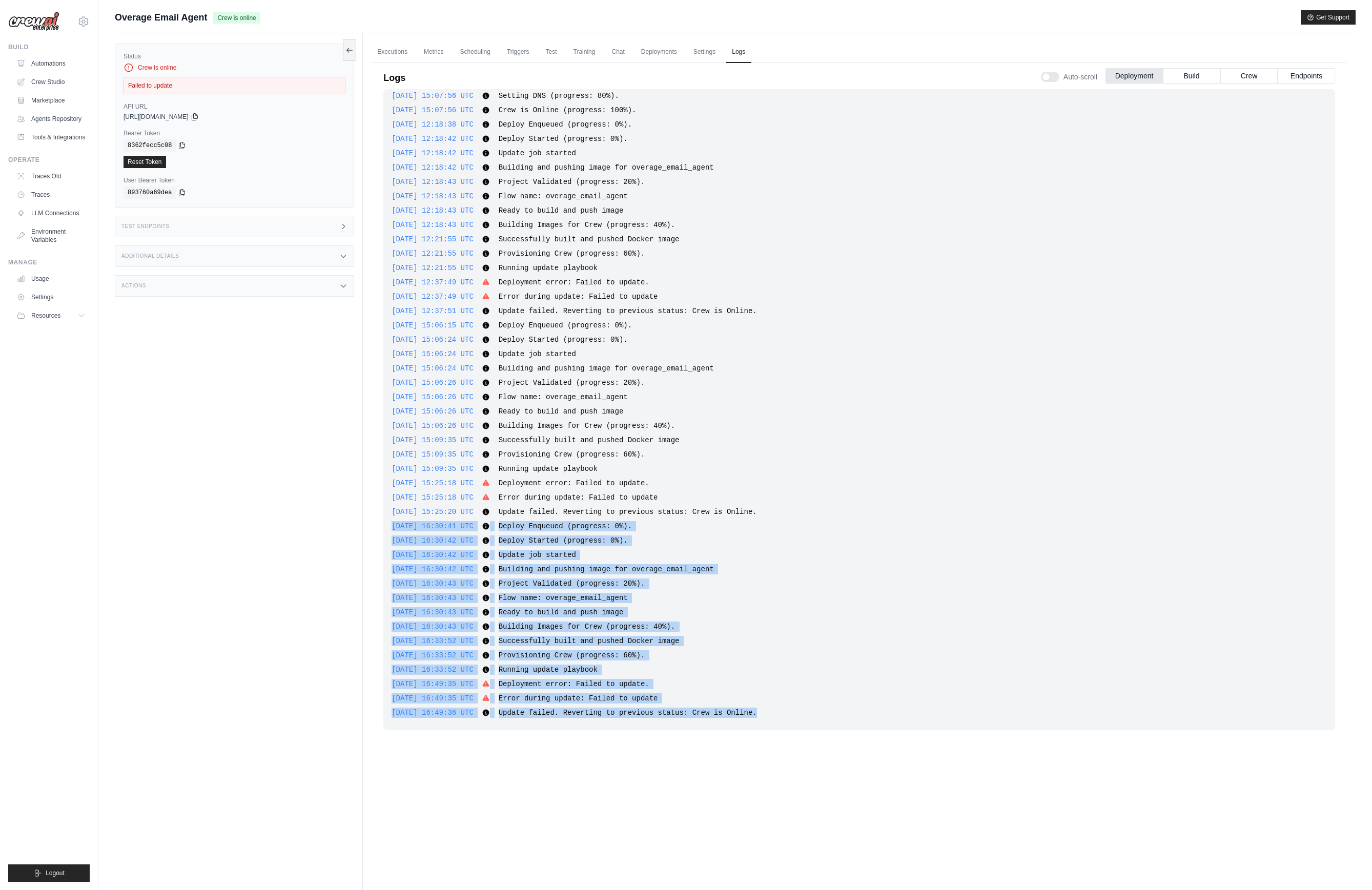
drag, startPoint x: 781, startPoint y: 715, endPoint x: 384, endPoint y: 524, distance: 440.6
click at [384, 524] on div "2025-09-19 14:58:26 UTC Deploy Enqueued (progress: 0%). Show more Show less 202…" at bounding box center [858, 410] width 951 height 641
copy div "2025-09-23 16:30:41 UTC Deploy Enqueued (progress: 0%). Show more Show less 202…"
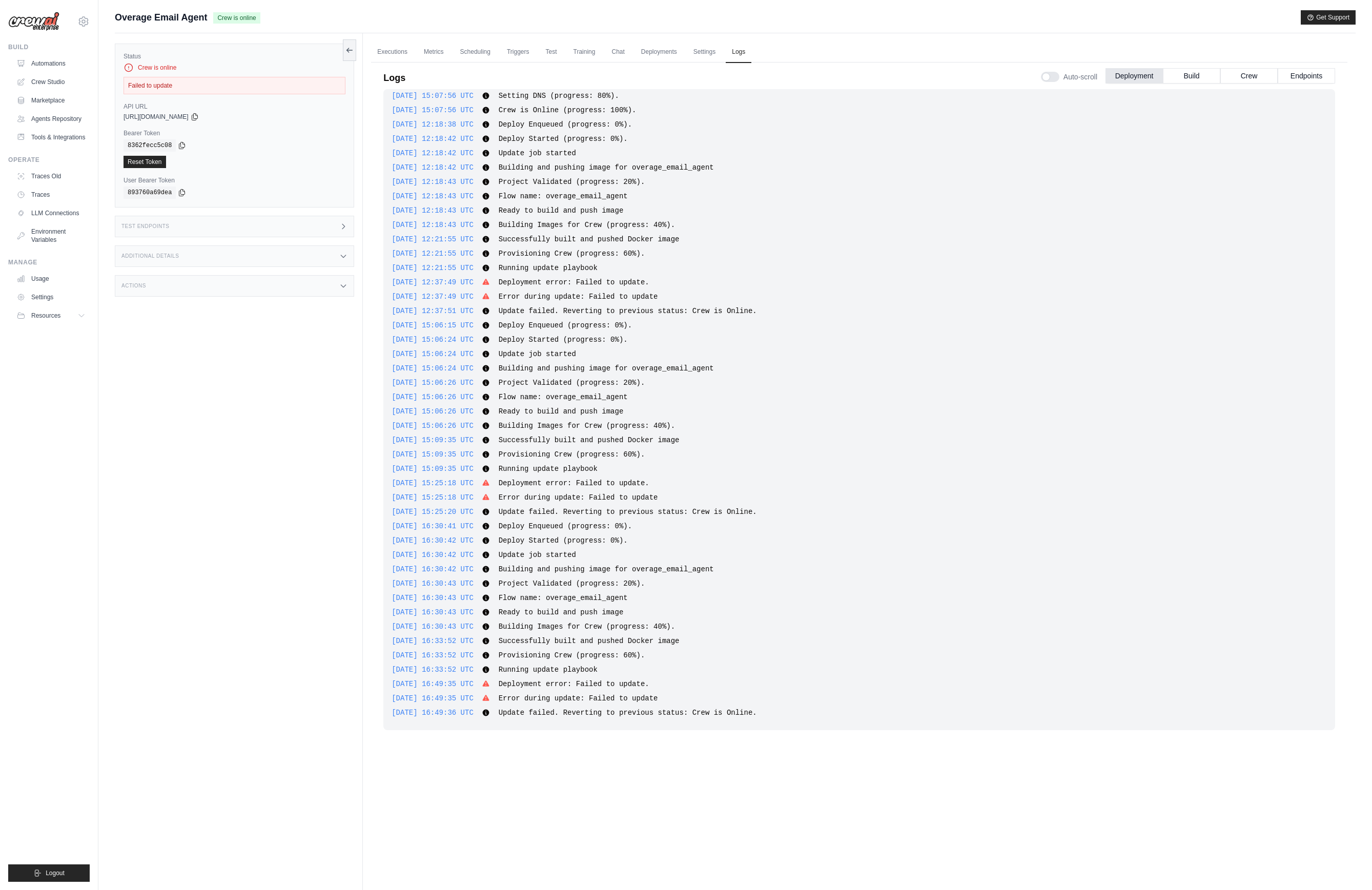
click at [747, 606] on div "2025-09-19 14:58:26 UTC Deploy Enqueued (progress: 0%). Show more Show less 202…" at bounding box center [858, 410] width 951 height 641
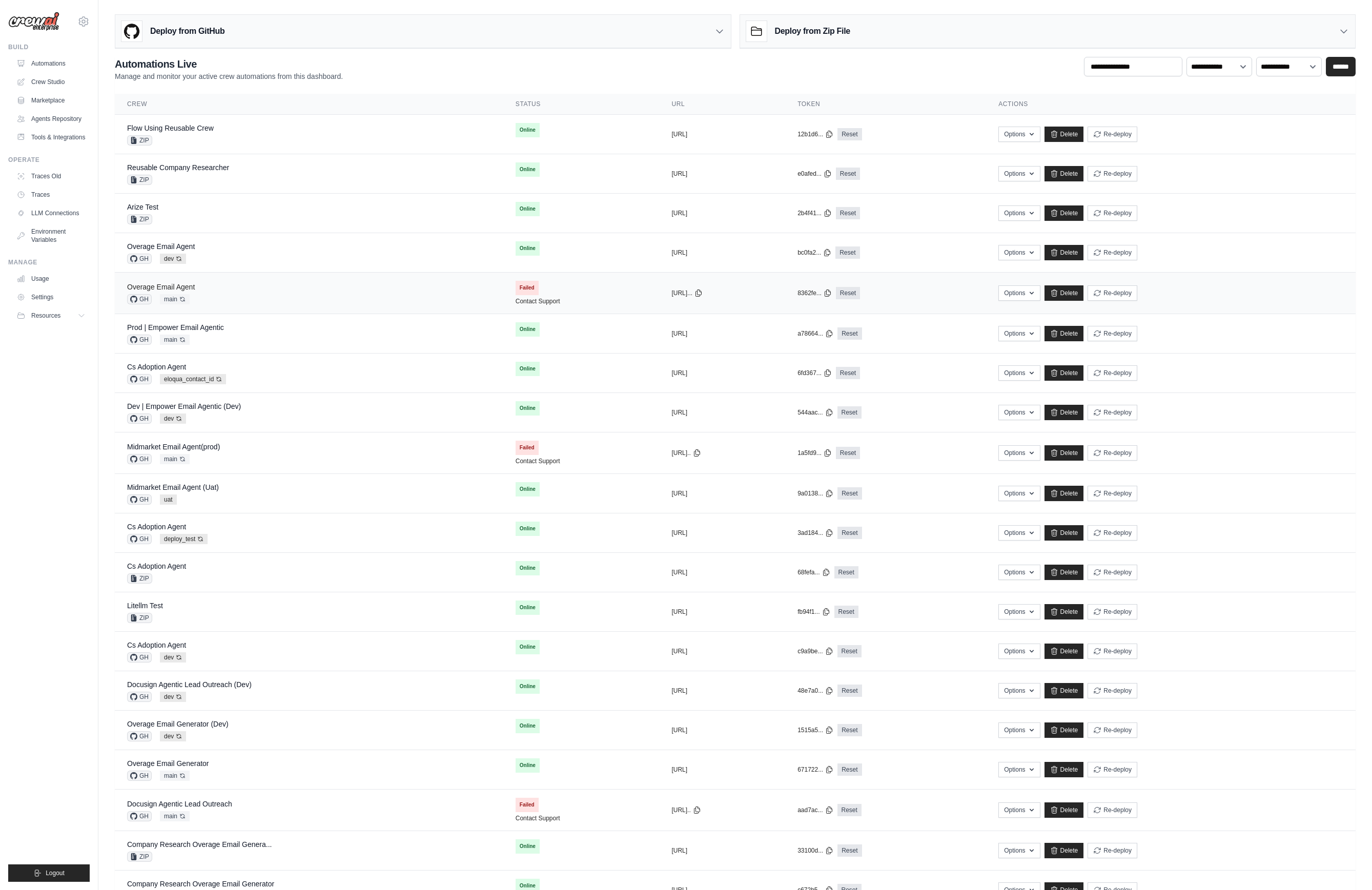
click at [188, 287] on link "Overage Email Agent" at bounding box center [161, 286] width 68 height 8
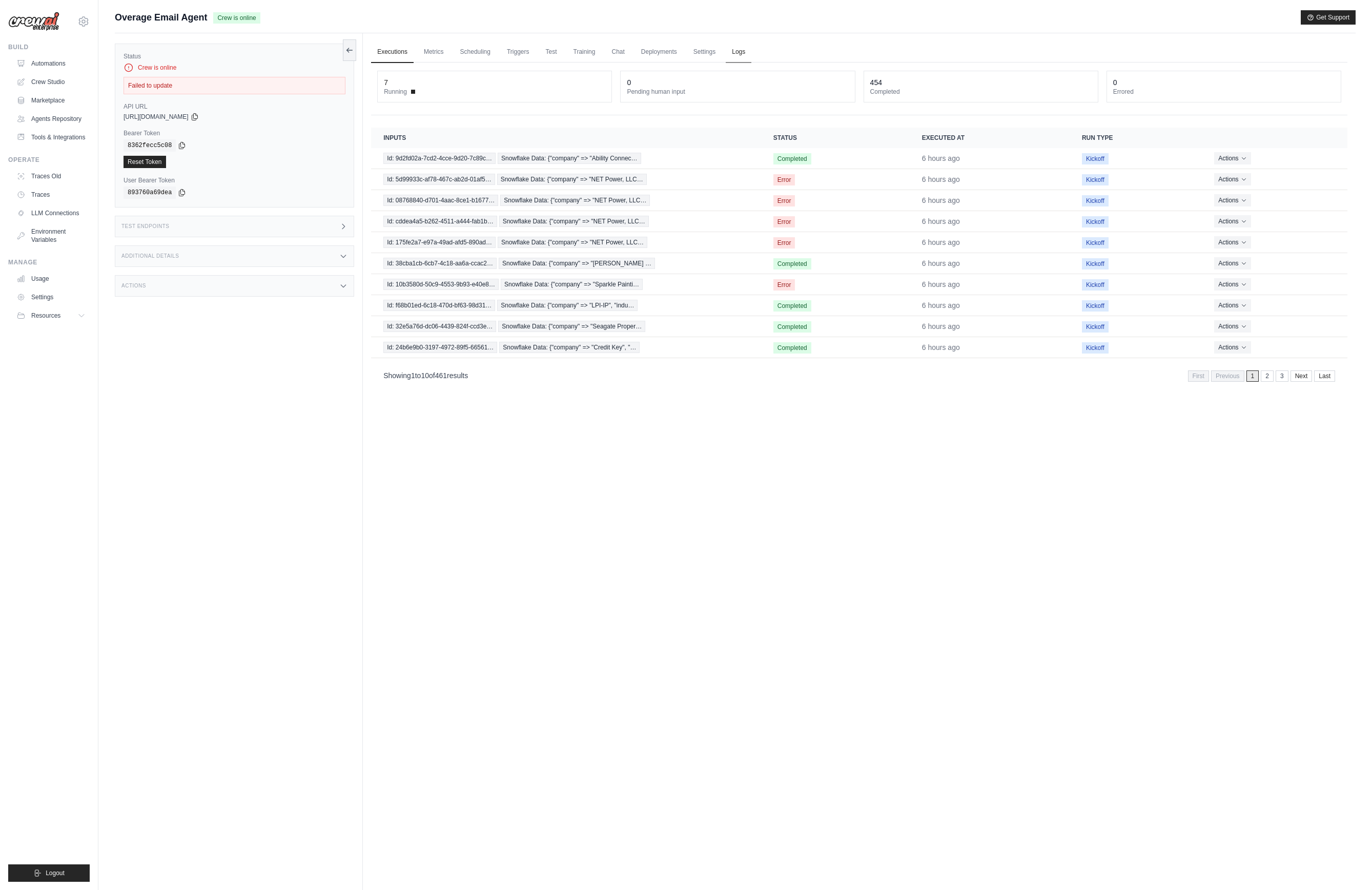
click at [731, 48] on link "Logs" at bounding box center [739, 53] width 26 height 22
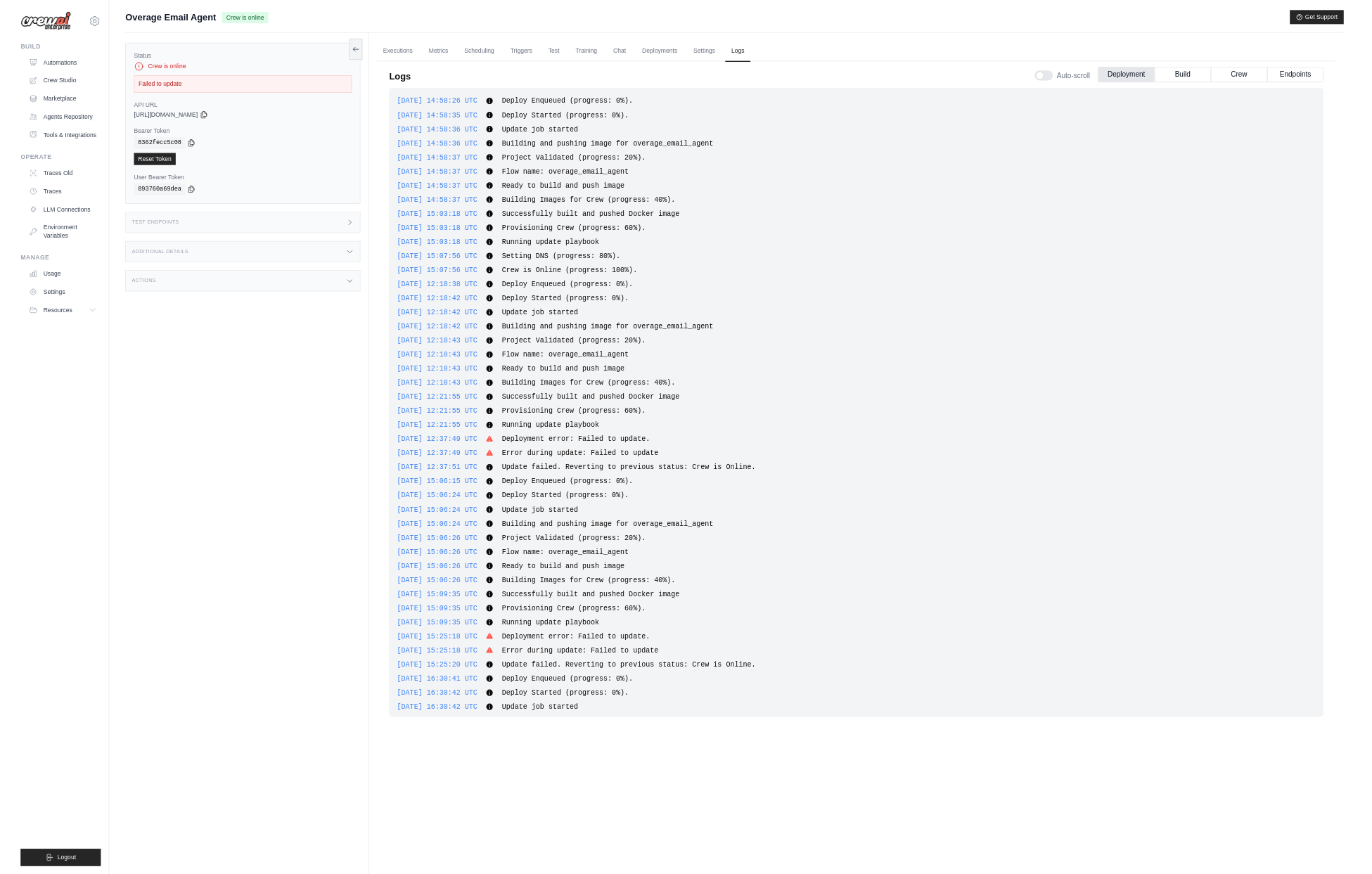
scroll to position [226, 0]
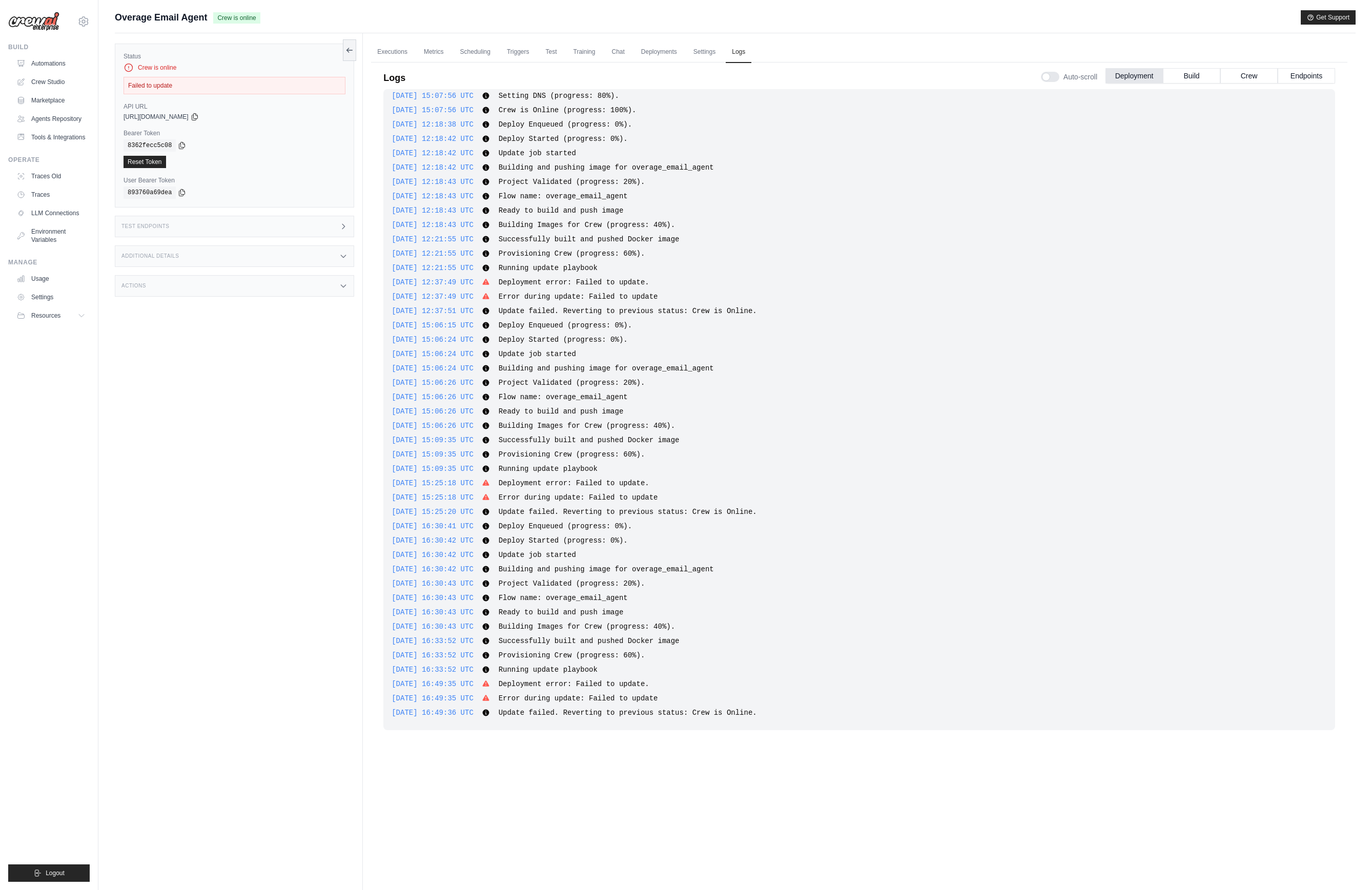
click at [136, 624] on div "Status Crew is online Failed to update API URL copied https://overage-email-age…" at bounding box center [239, 478] width 248 height 890
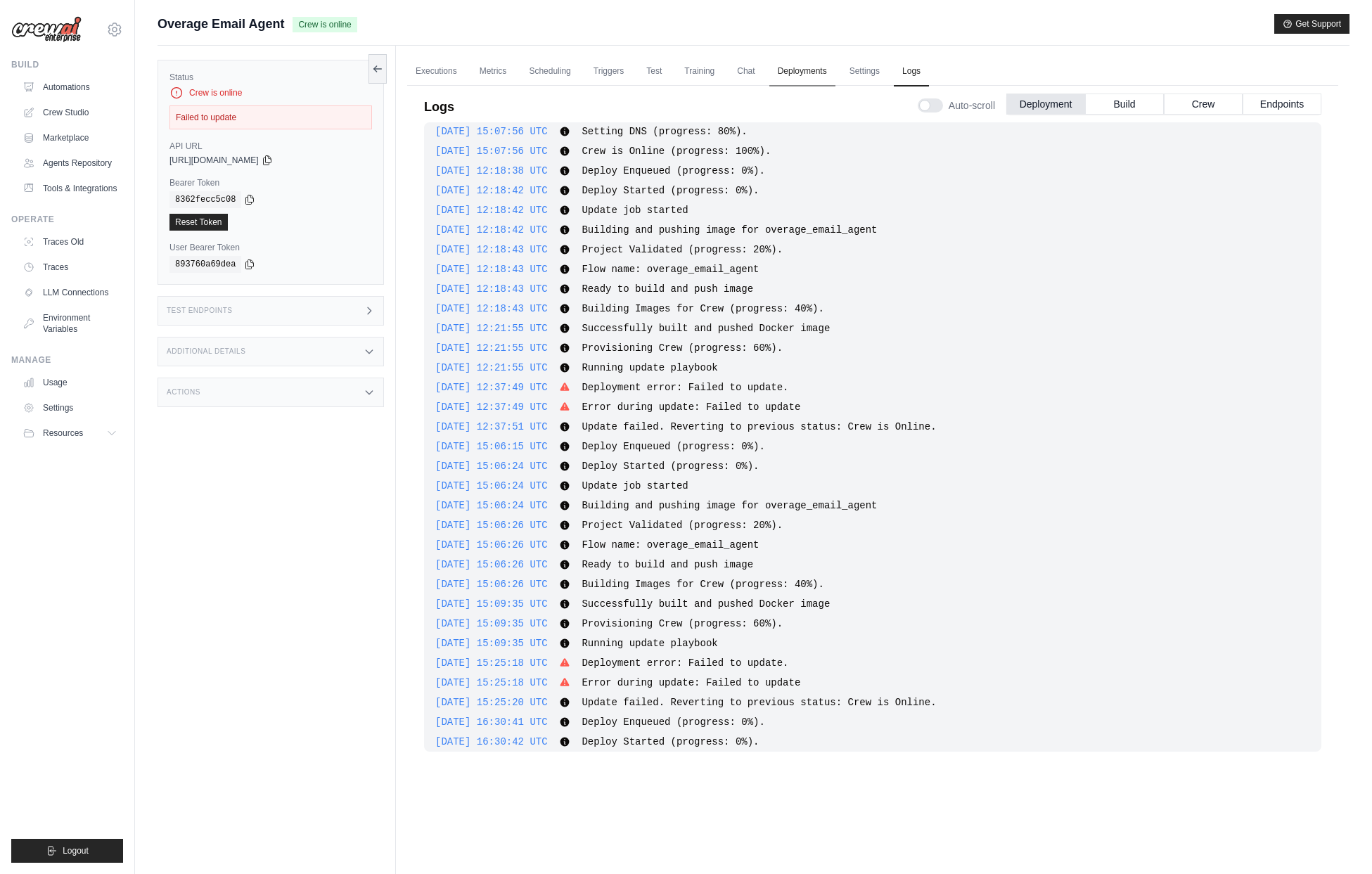
click at [820, 78] on link "Deployments" at bounding box center [802, 72] width 66 height 30
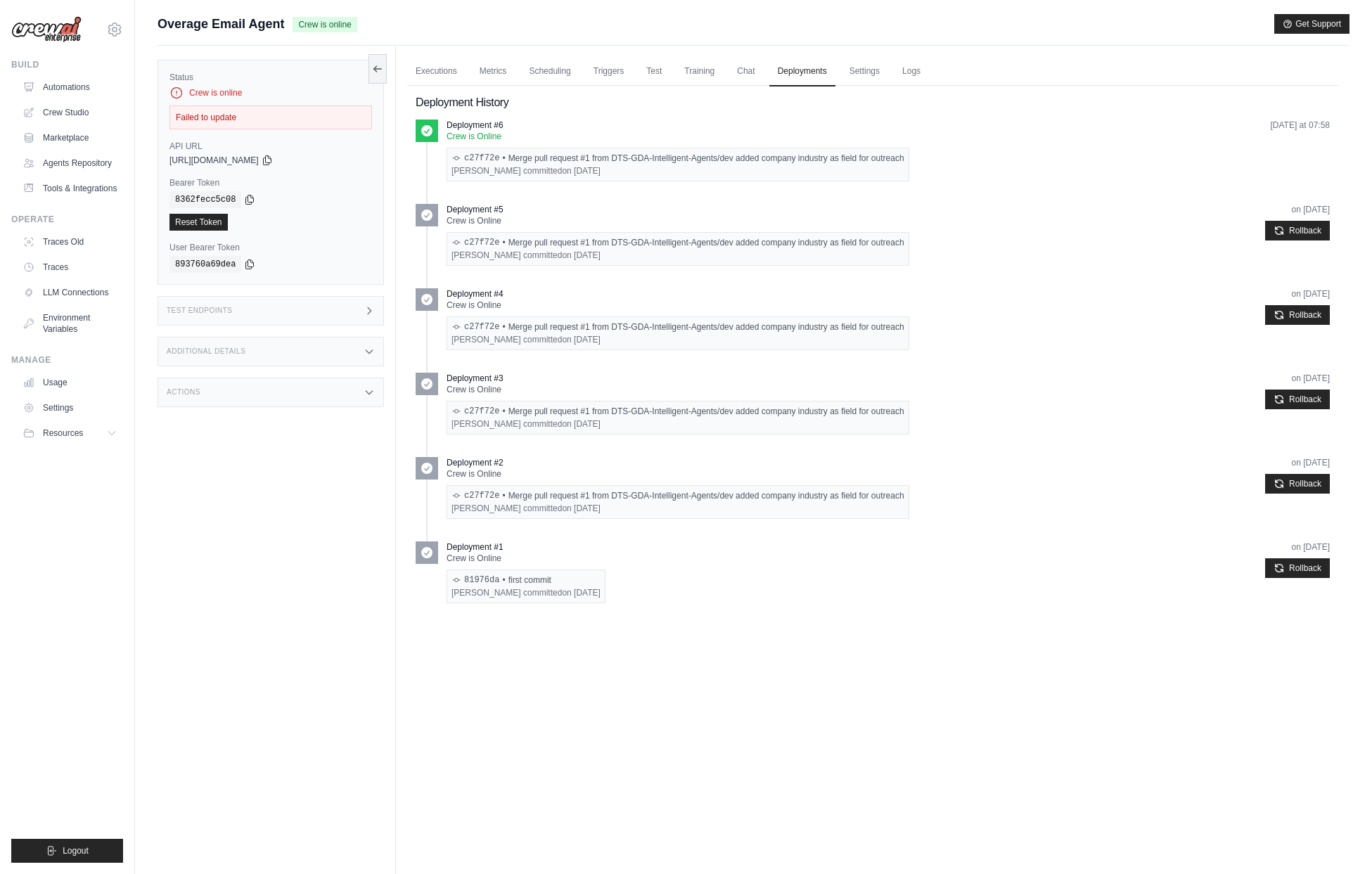
click at [896, 677] on div "Executions Metrics Scheduling Triggers Test Training Chat Deployments Settings …" at bounding box center [872, 482] width 953 height 874
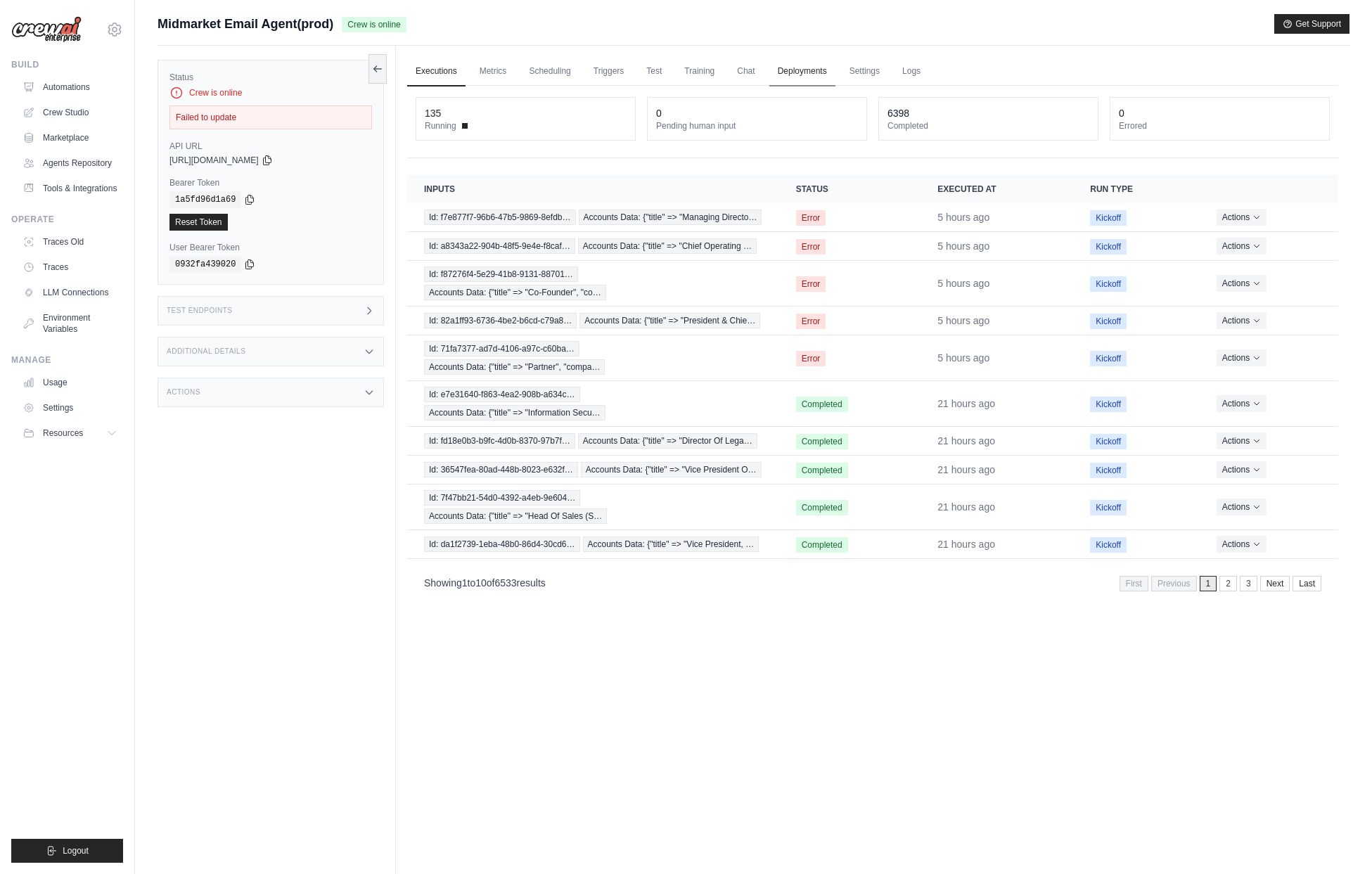
click at [800, 79] on link "Deployments" at bounding box center [802, 72] width 66 height 30
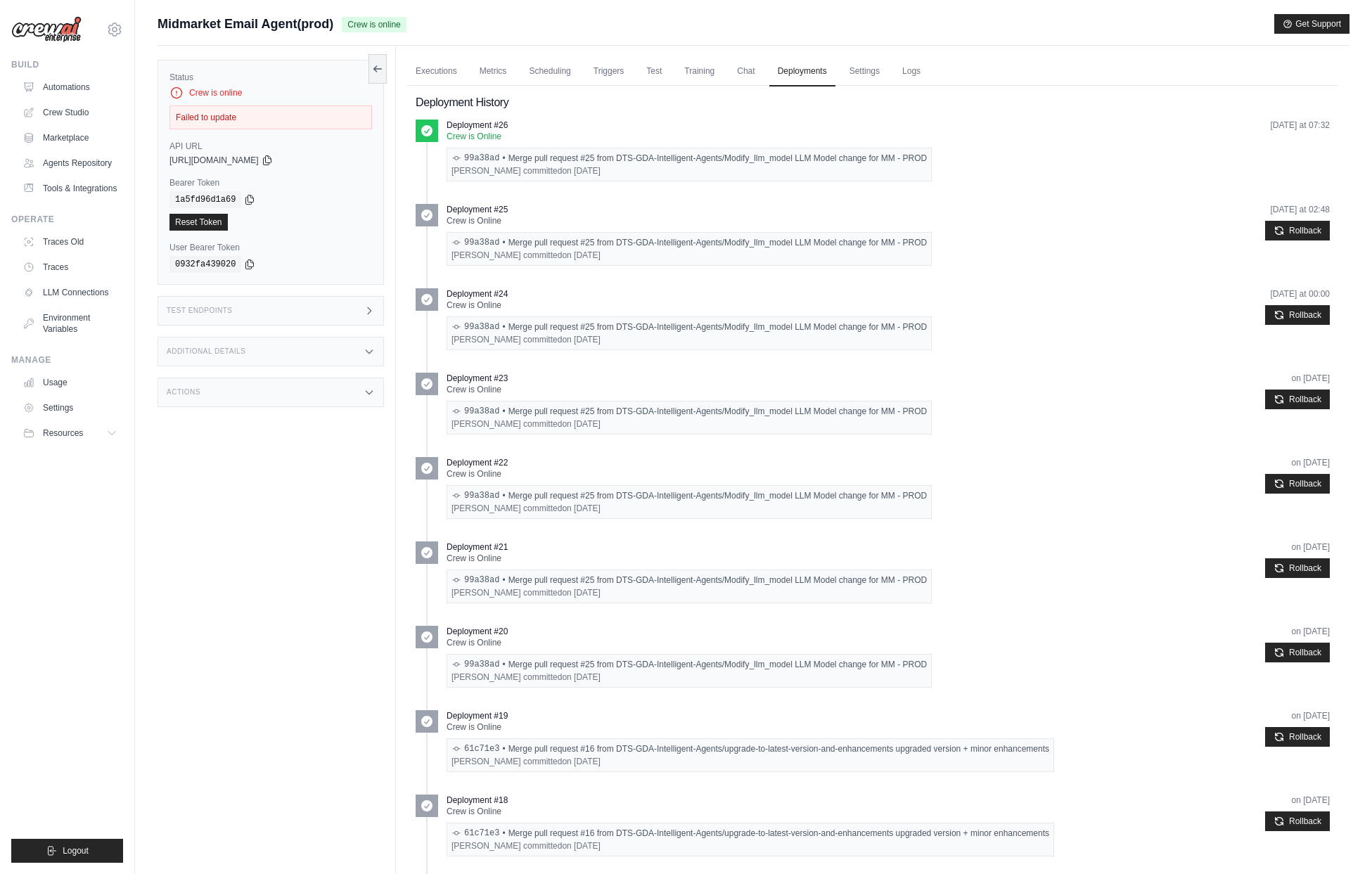
click at [664, 188] on div "Deployment #26 Crew is Online 99a38ad • Merge pull request #25 from DTS-GDA-Int…" at bounding box center [873, 156] width 915 height 73
drag, startPoint x: 516, startPoint y: 158, endPoint x: 886, endPoint y: 165, distance: 370.1
click at [886, 165] on div "99a38ad • Merge pull request #25 from DTS-GDA-Intelligent-Agents/Modify_llm_mod…" at bounding box center [689, 164] width 485 height 34
click at [830, 162] on div "99a38ad • Merge pull request #25 from DTS-GDA-Intelligent-Agents/Modify_llm_mod…" at bounding box center [689, 157] width 475 height 11
drag, startPoint x: 608, startPoint y: 170, endPoint x: 550, endPoint y: 168, distance: 58.0
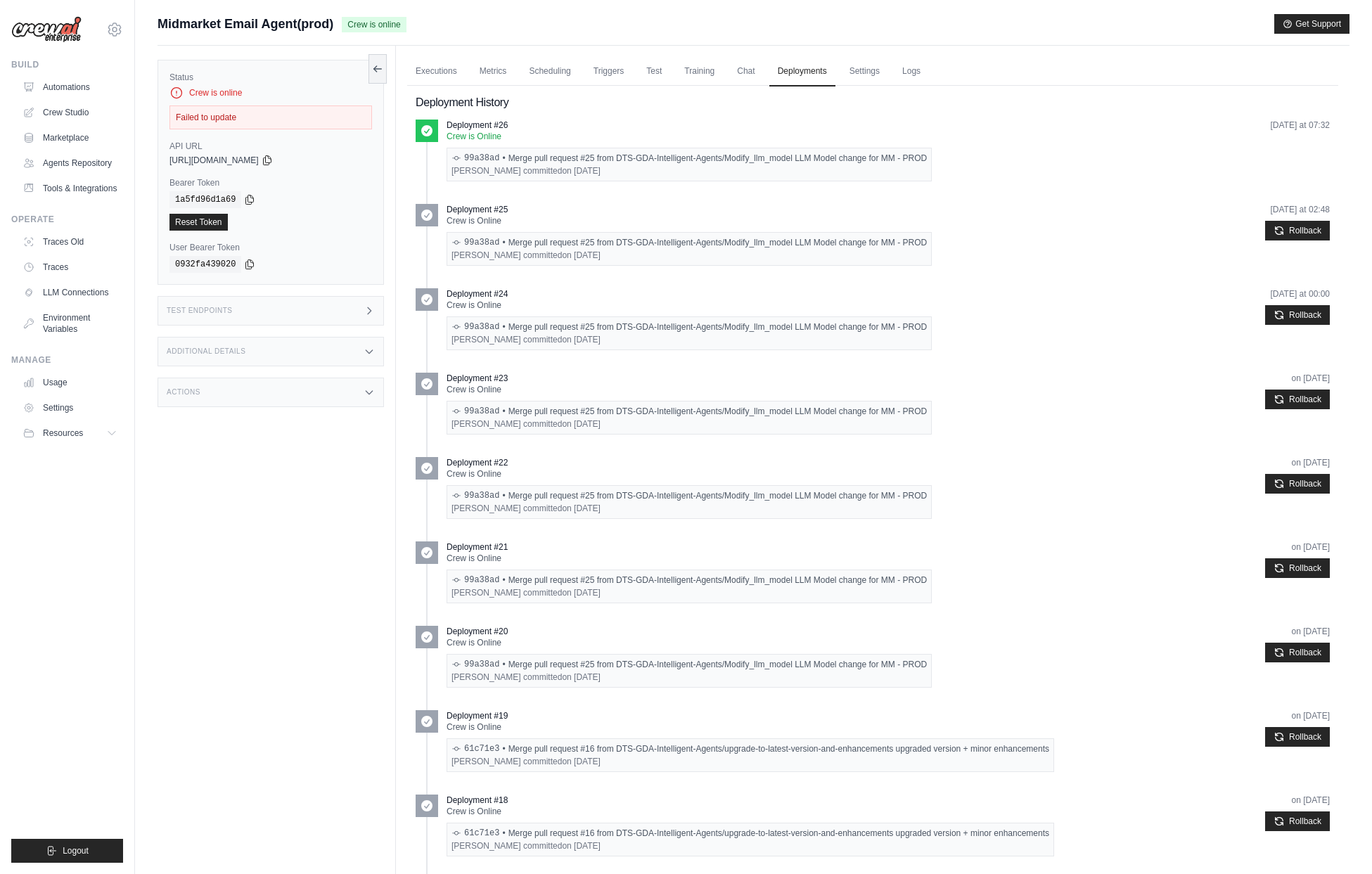
click at [550, 168] on div "Dhruv Sawhney committed on Sep 11" at bounding box center [689, 170] width 475 height 11
drag, startPoint x: 461, startPoint y: 160, endPoint x: 499, endPoint y: 159, distance: 38.0
click at [499, 159] on div "99a38ad • Merge pull request #25 from DTS-GDA-Intelligent-Agents/Modify_llm_mod…" at bounding box center [689, 157] width 475 height 11
copy link "99a38ad"
click at [272, 522] on div "Status Crew is online Failed to update API URL copied https://midmarket-email-a…" at bounding box center [276, 482] width 239 height 874
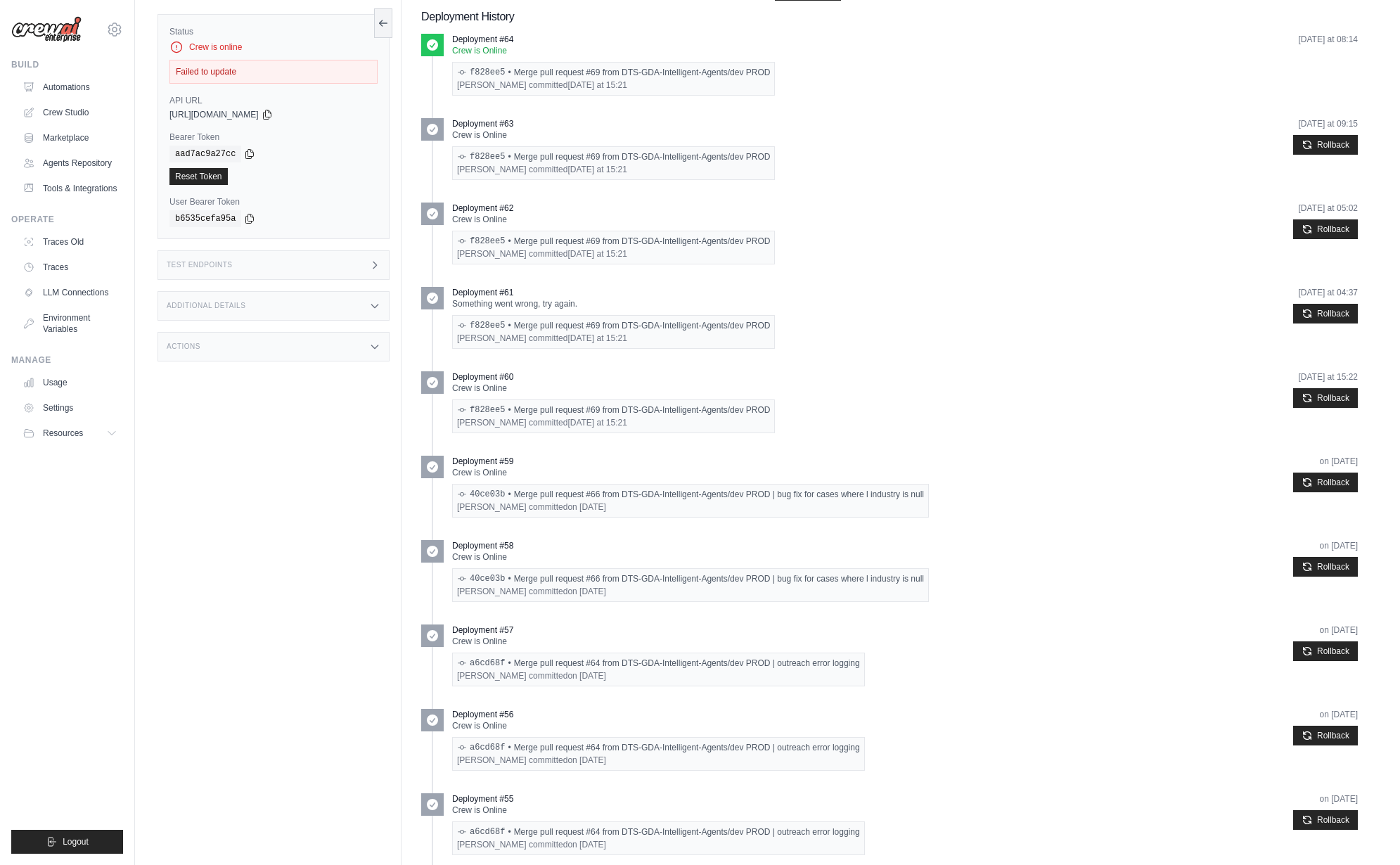
click at [252, 446] on div "Status Crew is online Failed to update API URL copied [URL][DOMAIN_NAME] Bearer…" at bounding box center [279, 432] width 245 height 865
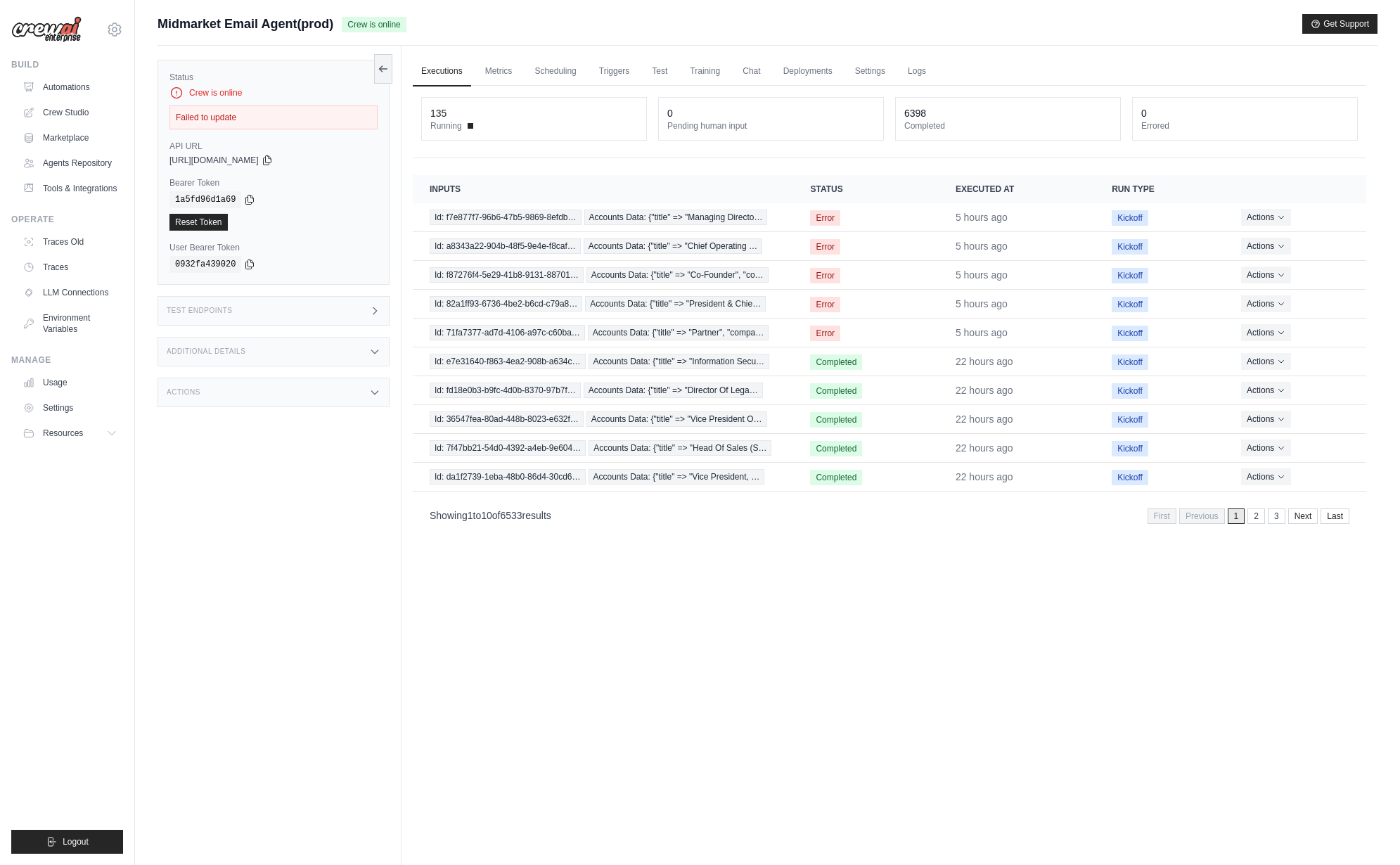
click at [196, 555] on div "Status Crew is online Failed to update API URL copied [URL][DOMAIN_NAME] Bearer…" at bounding box center [279, 478] width 245 height 865
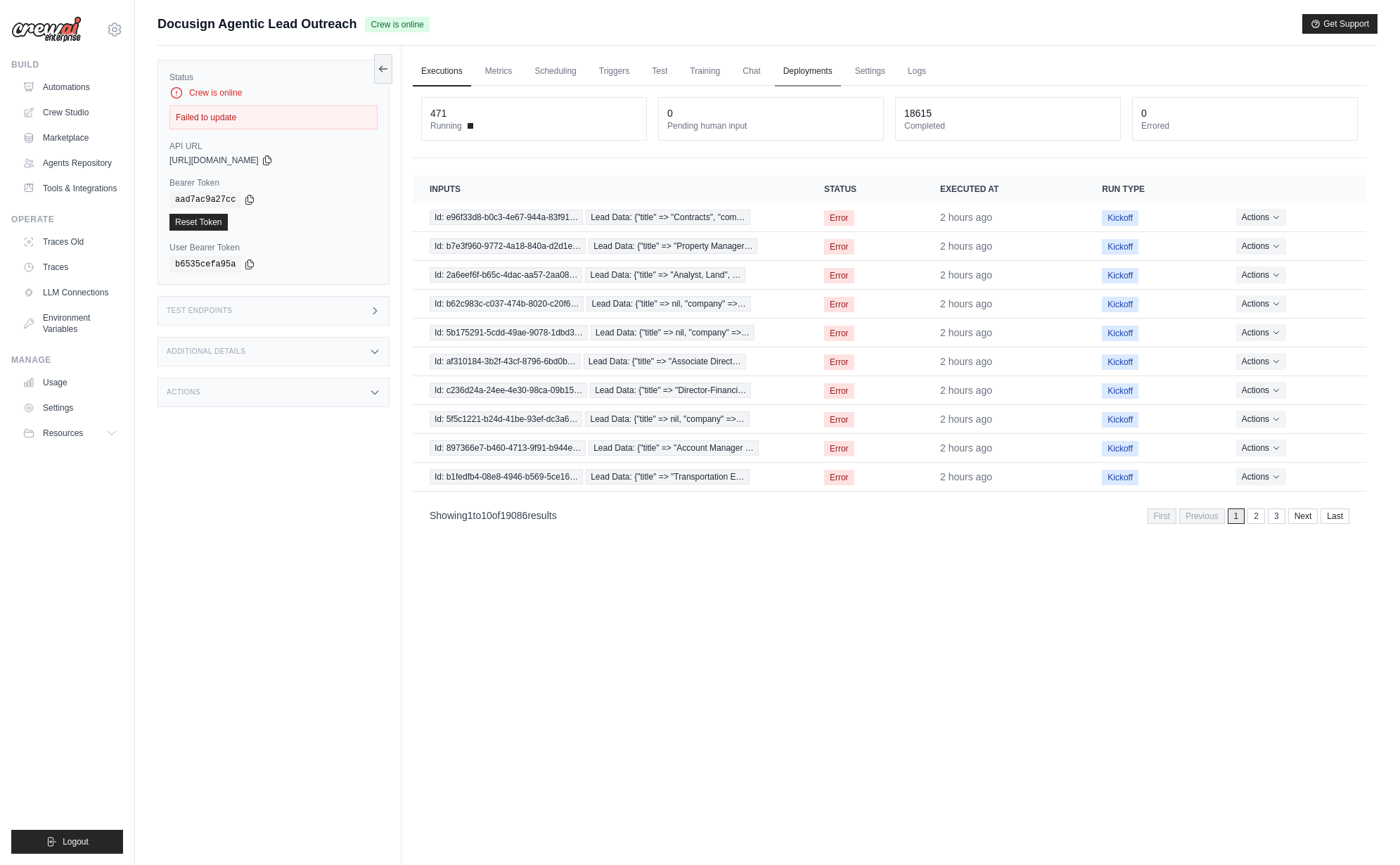
click at [815, 70] on link "Deployments" at bounding box center [808, 72] width 66 height 30
